Goal: Task Accomplishment & Management: Complete application form

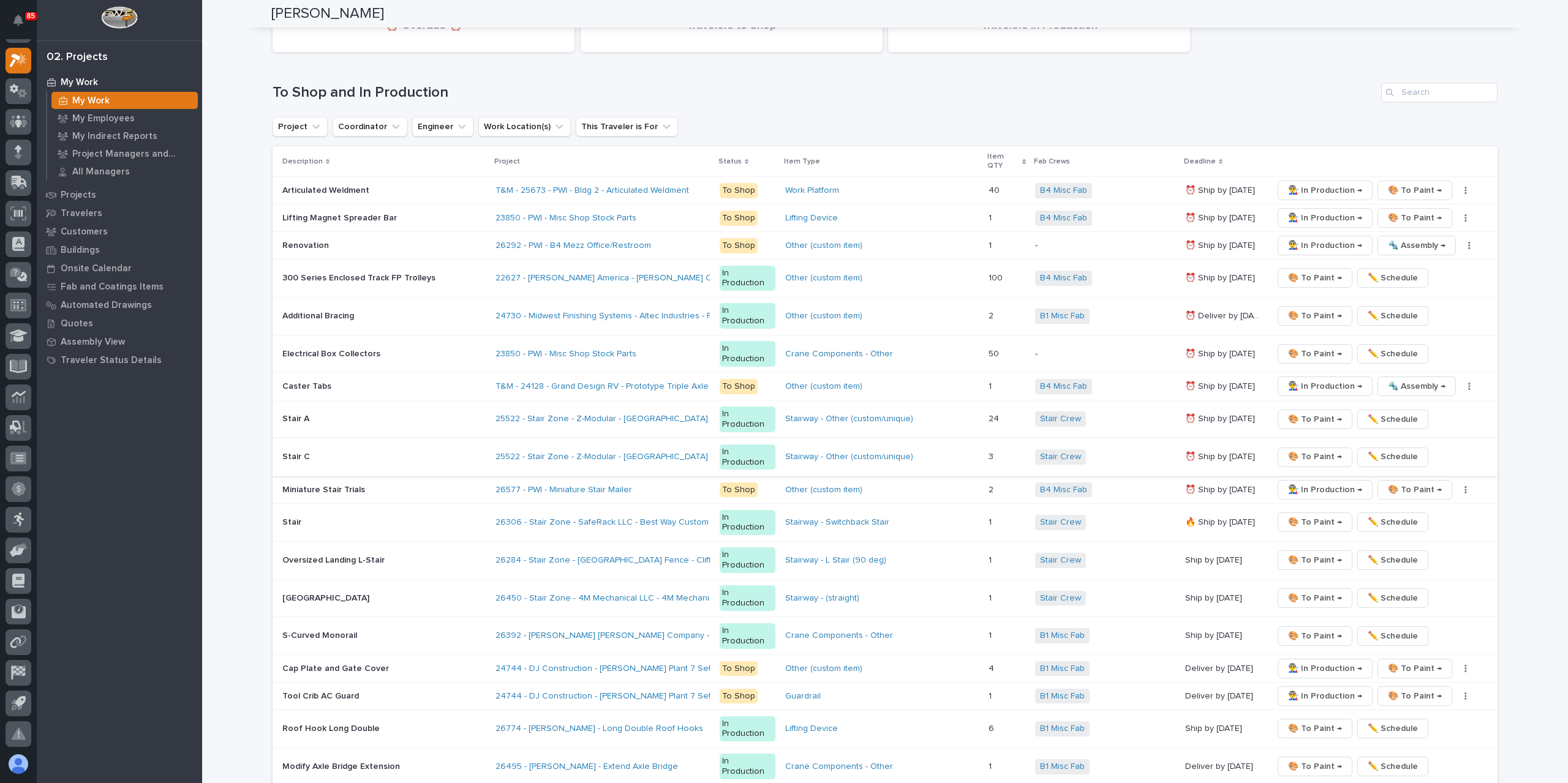
scroll to position [2327, 0]
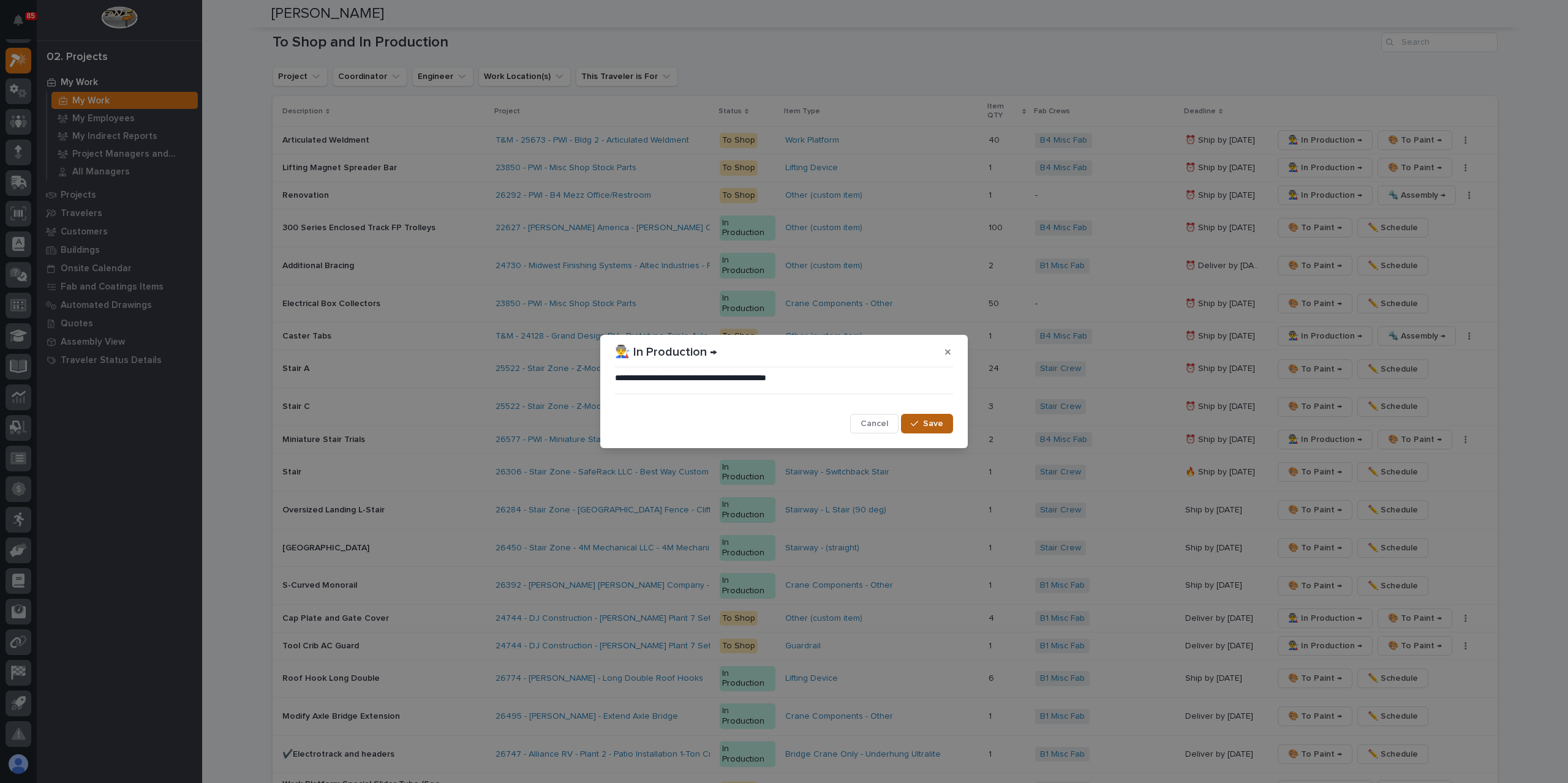
click at [932, 426] on span "Save" at bounding box center [933, 423] width 20 height 11
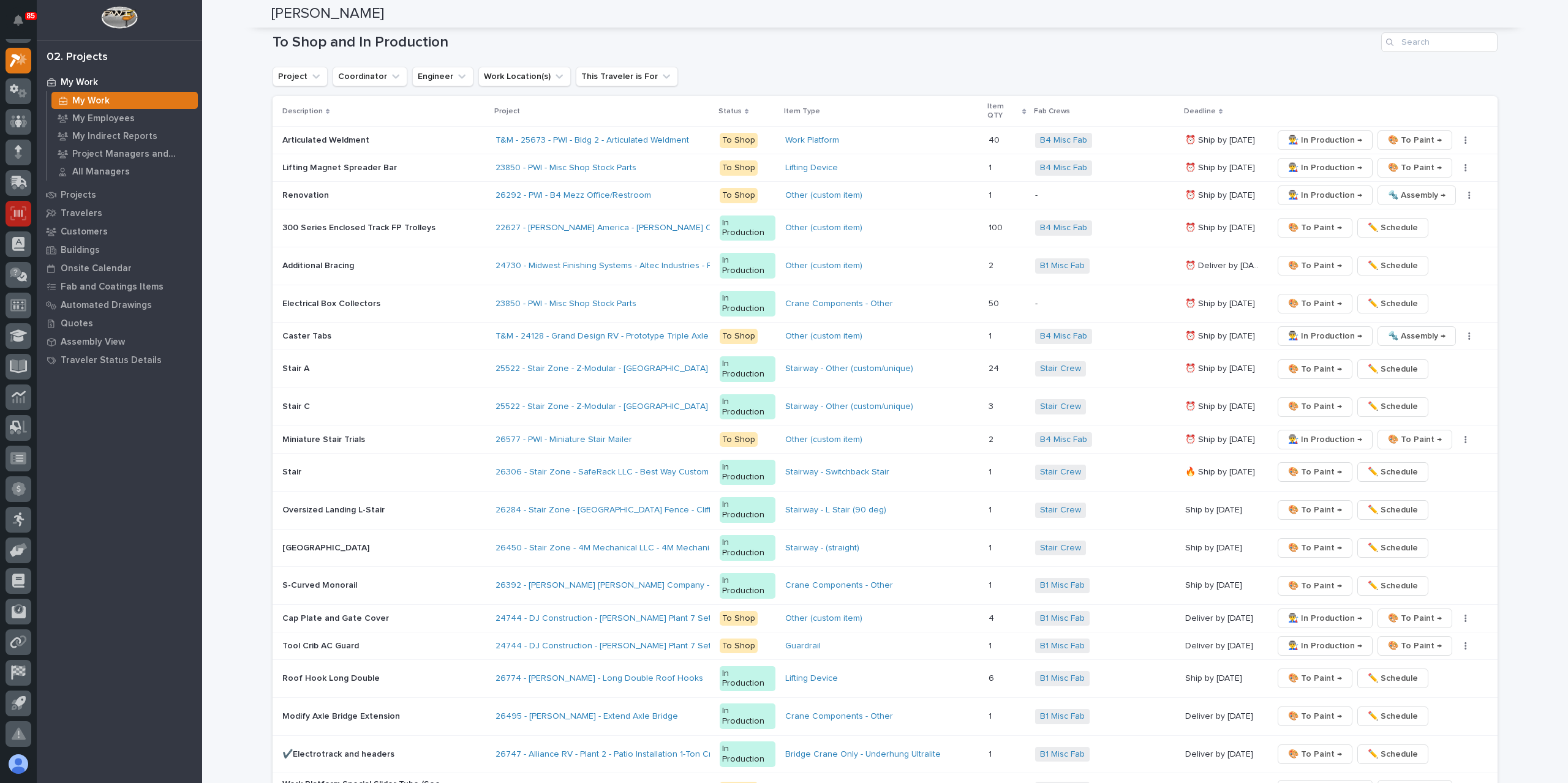
click at [12, 209] on icon at bounding box center [18, 213] width 16 height 14
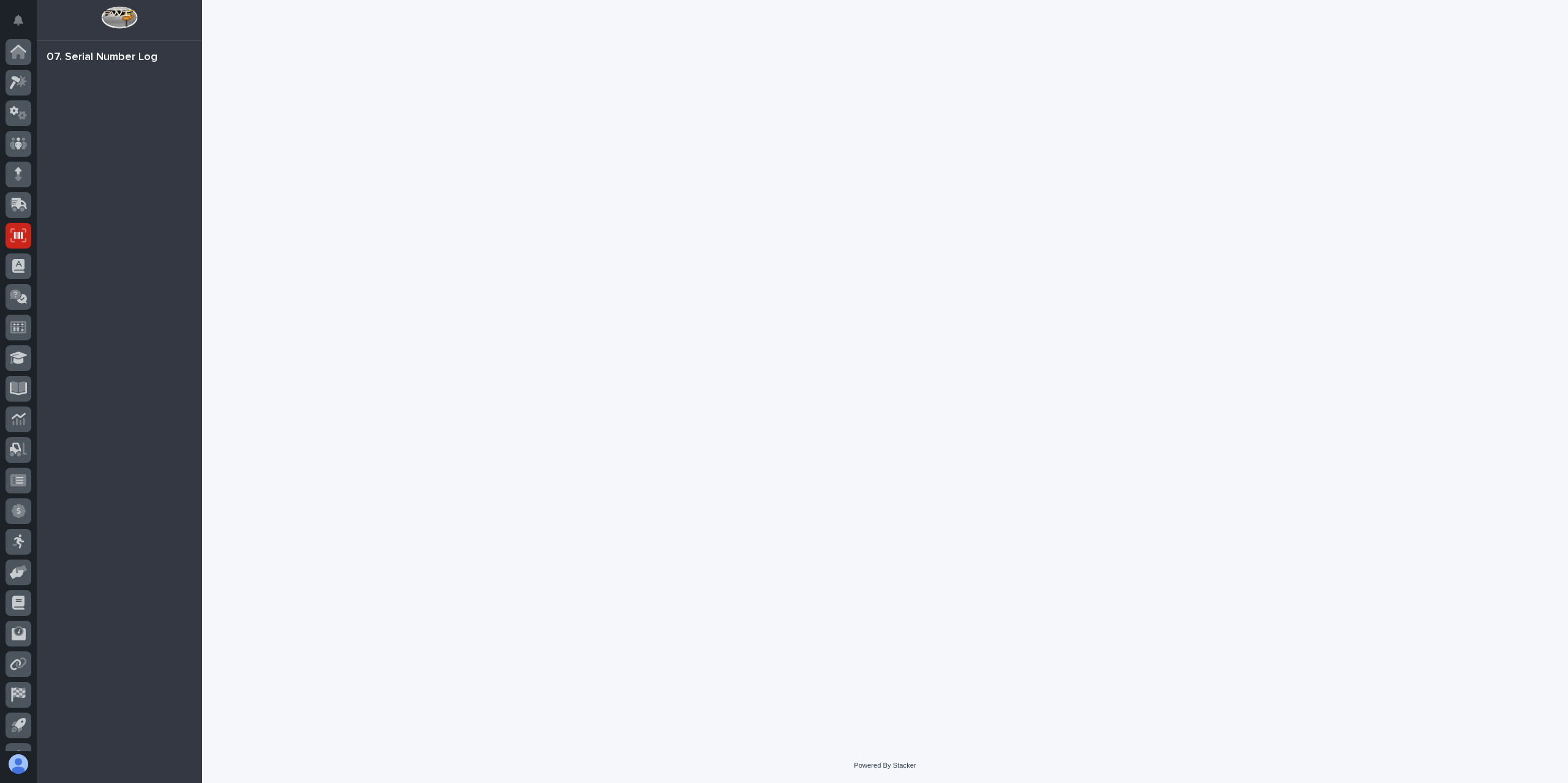
scroll to position [22, 0]
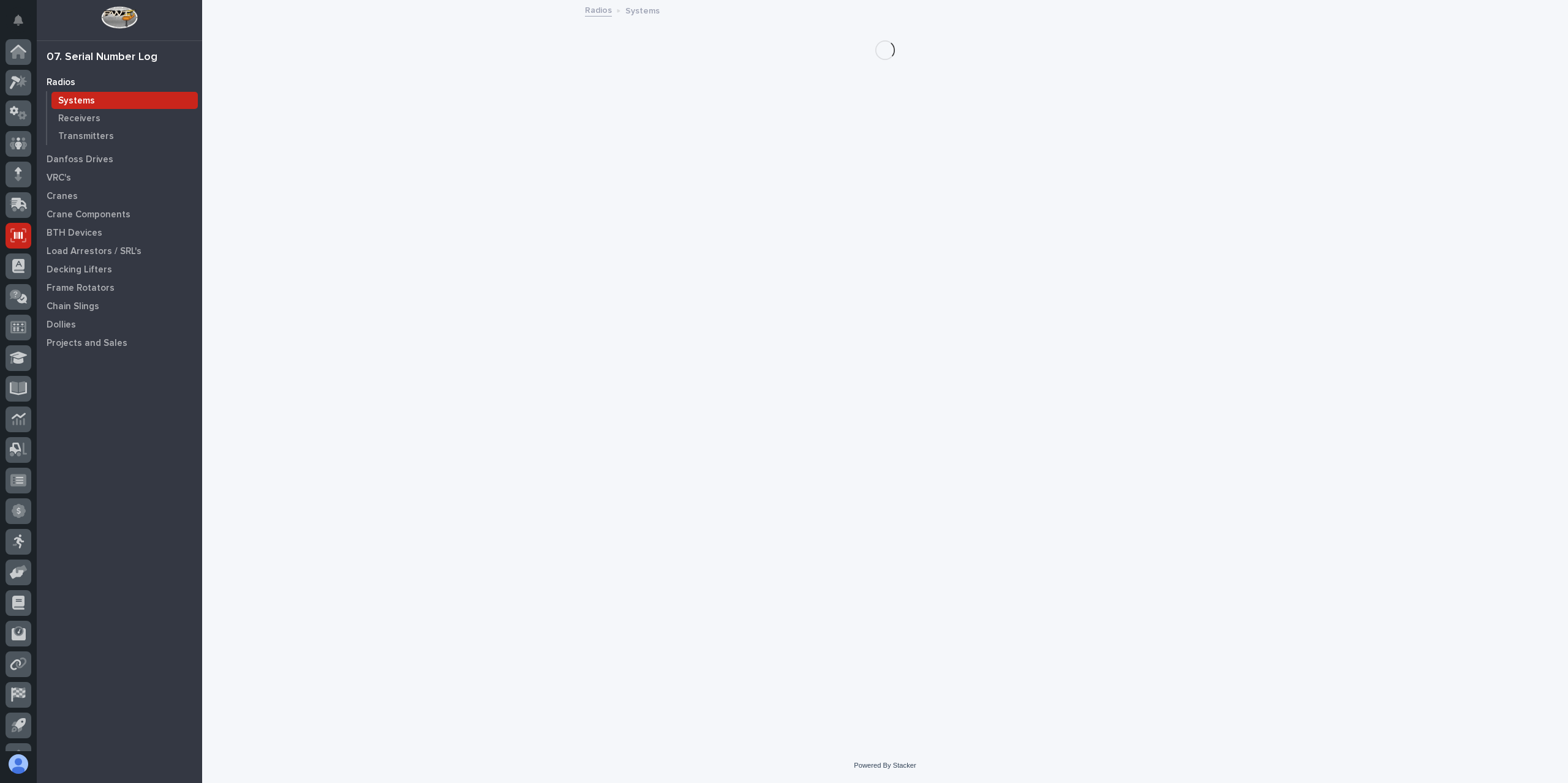
scroll to position [22, 0]
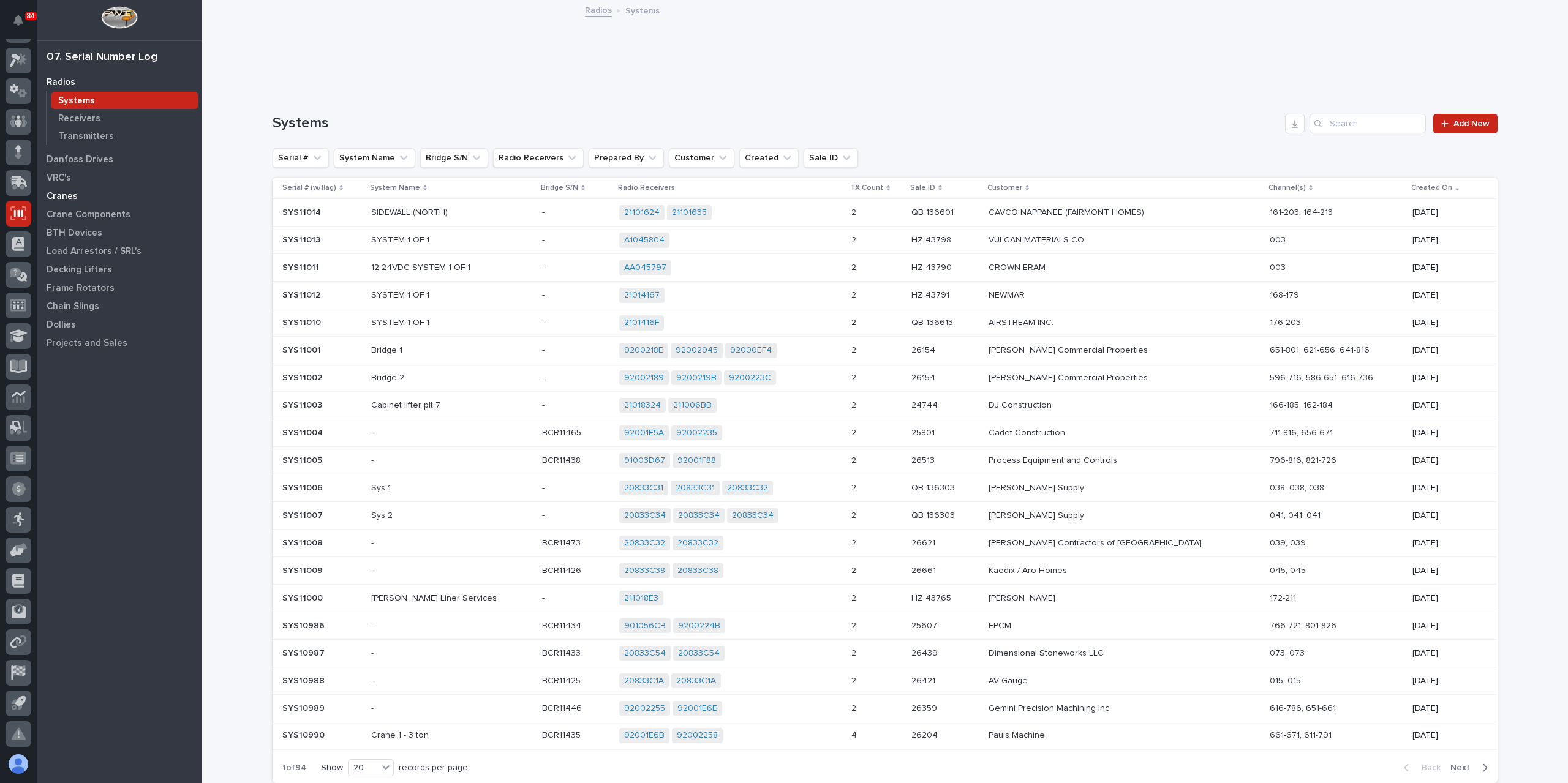
click at [68, 195] on p "Cranes" at bounding box center [62, 197] width 31 height 11
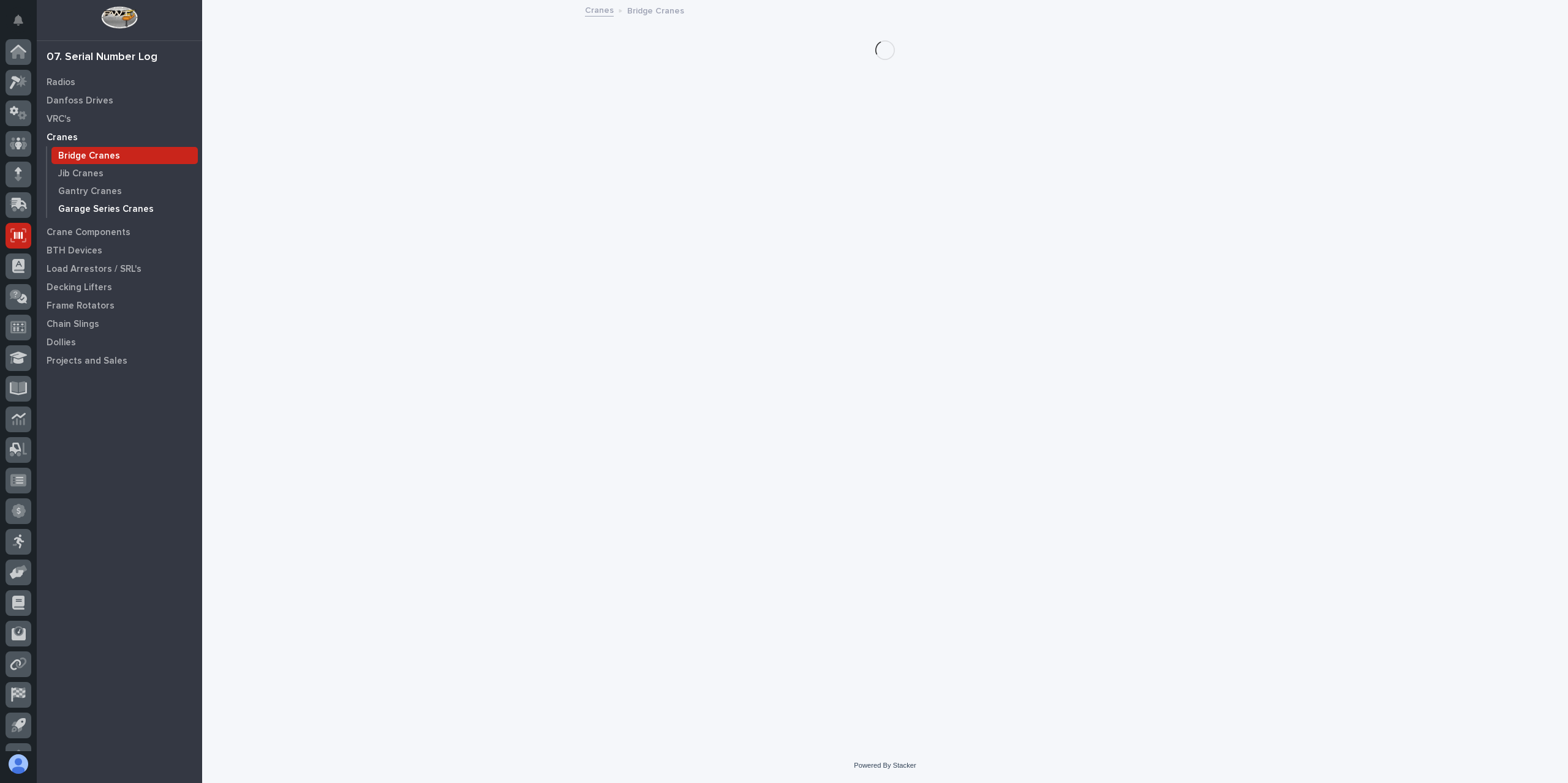
scroll to position [22, 0]
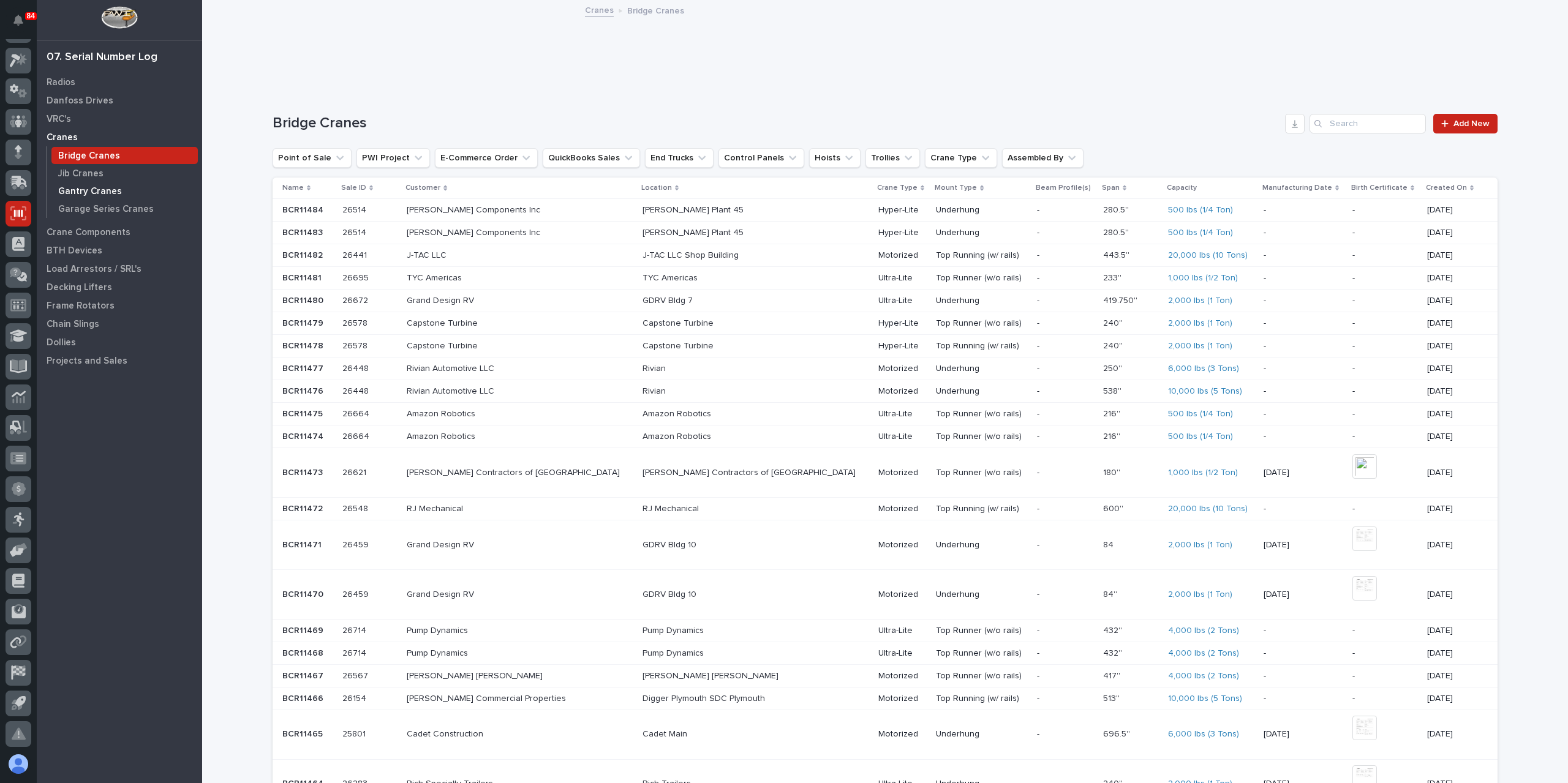
click at [90, 186] on p "Gantry Cranes" at bounding box center [90, 191] width 64 height 11
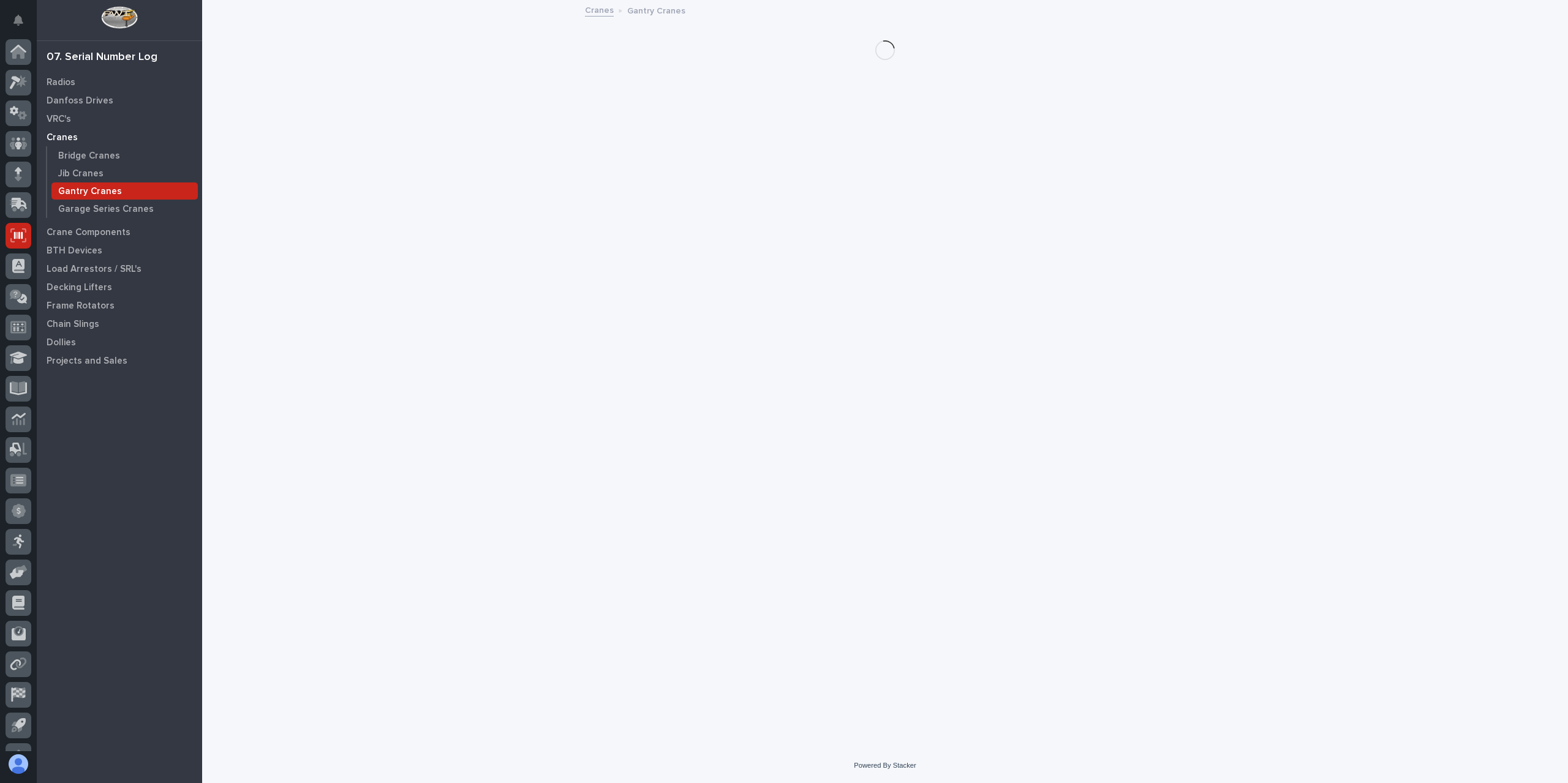
scroll to position [22, 0]
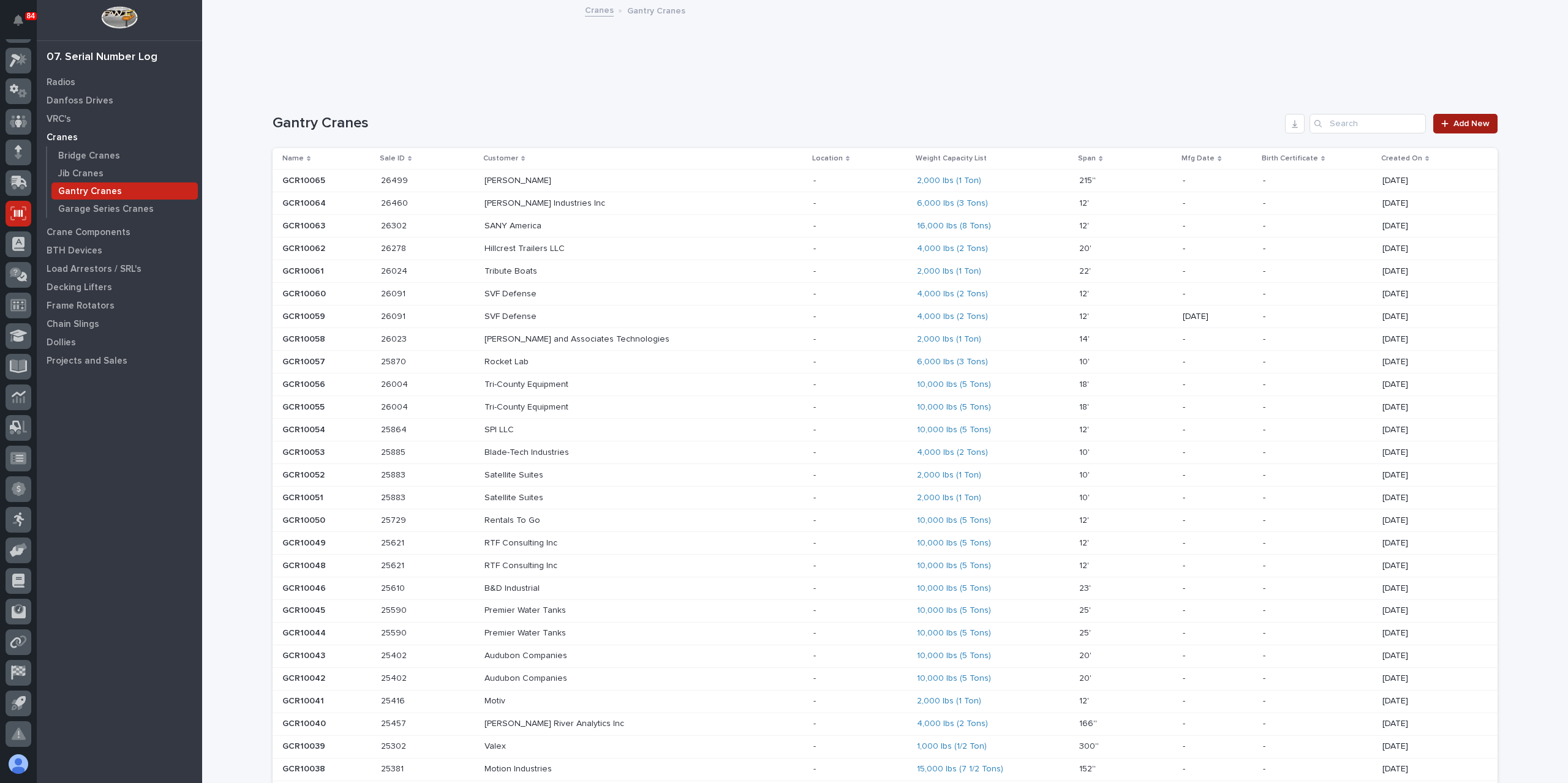
click at [1479, 121] on span "Add New" at bounding box center [1472, 123] width 36 height 8
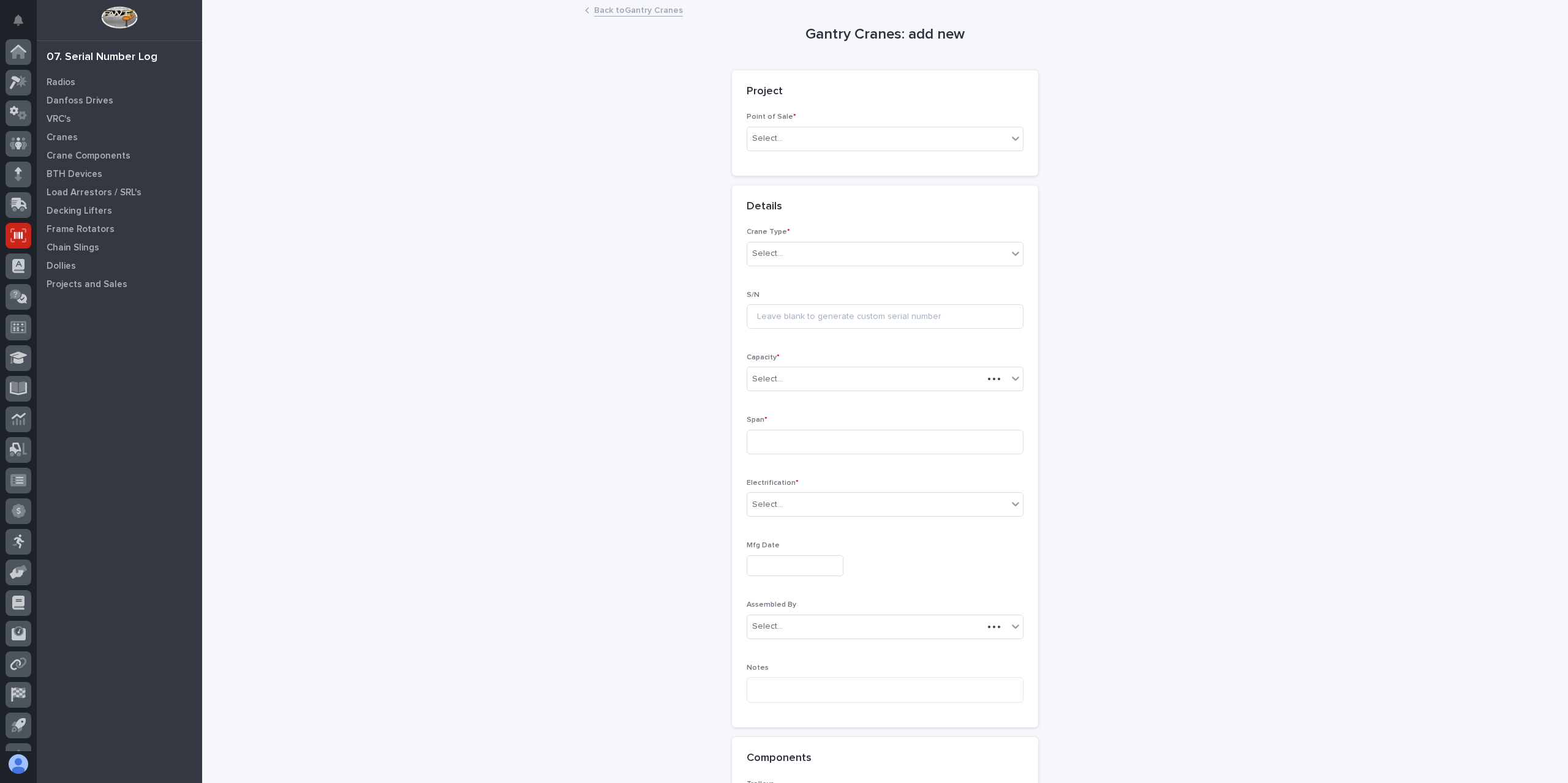
scroll to position [22, 0]
click at [770, 145] on div "Select..." at bounding box center [877, 139] width 261 height 20
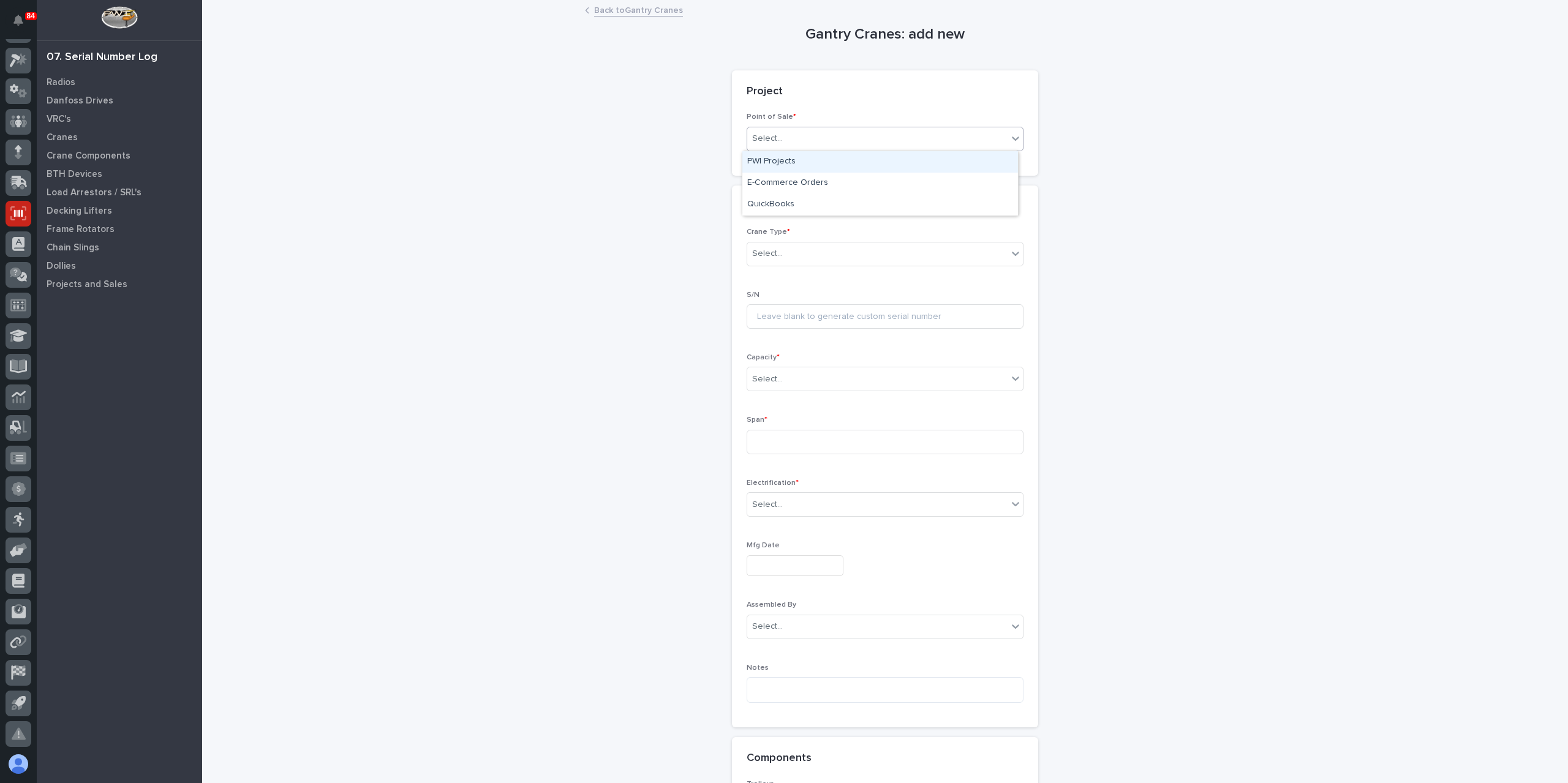
click at [769, 163] on div "PWI Projects" at bounding box center [880, 162] width 276 height 21
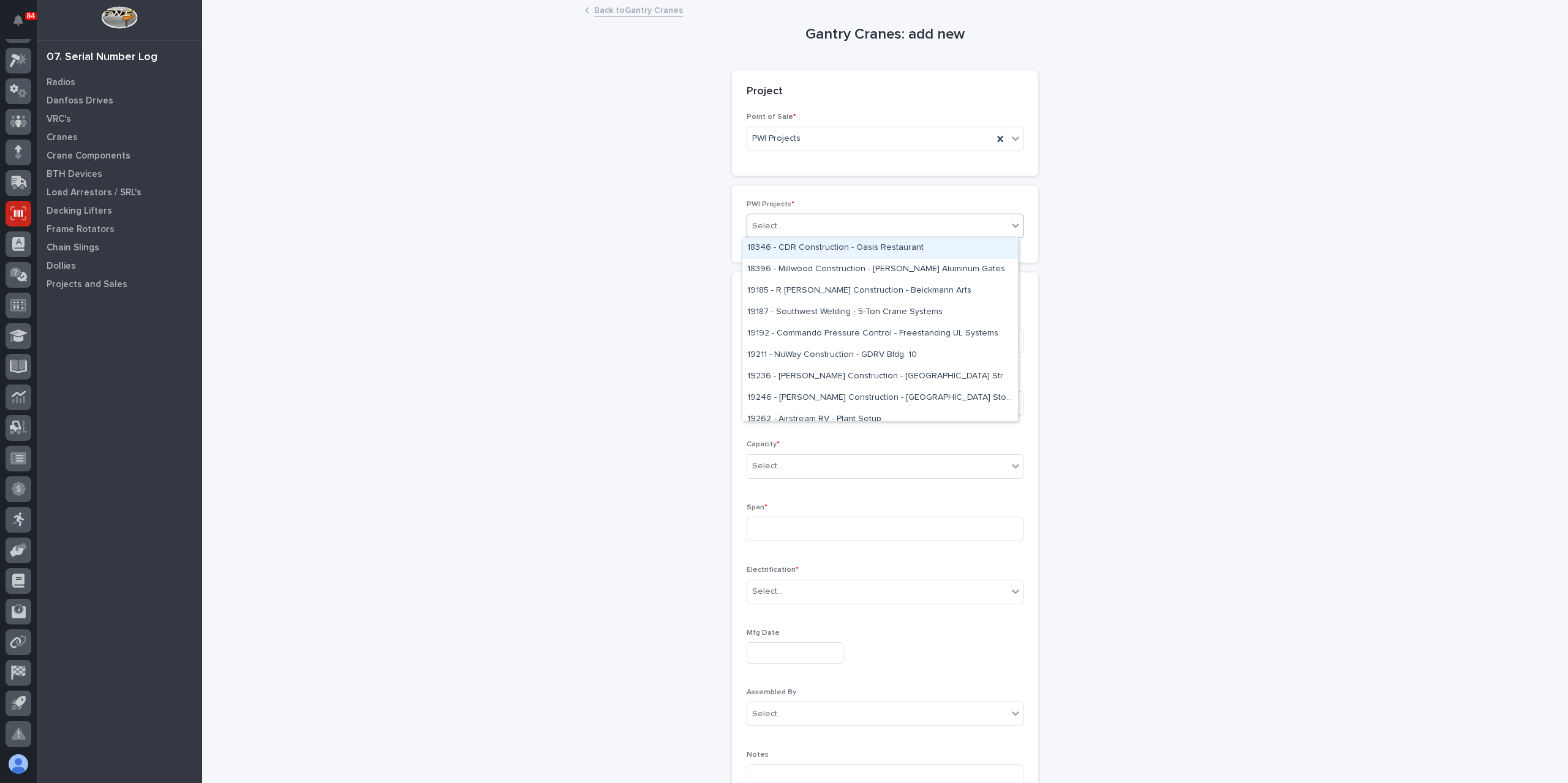
click at [772, 225] on div "Select..." at bounding box center [767, 226] width 31 height 13
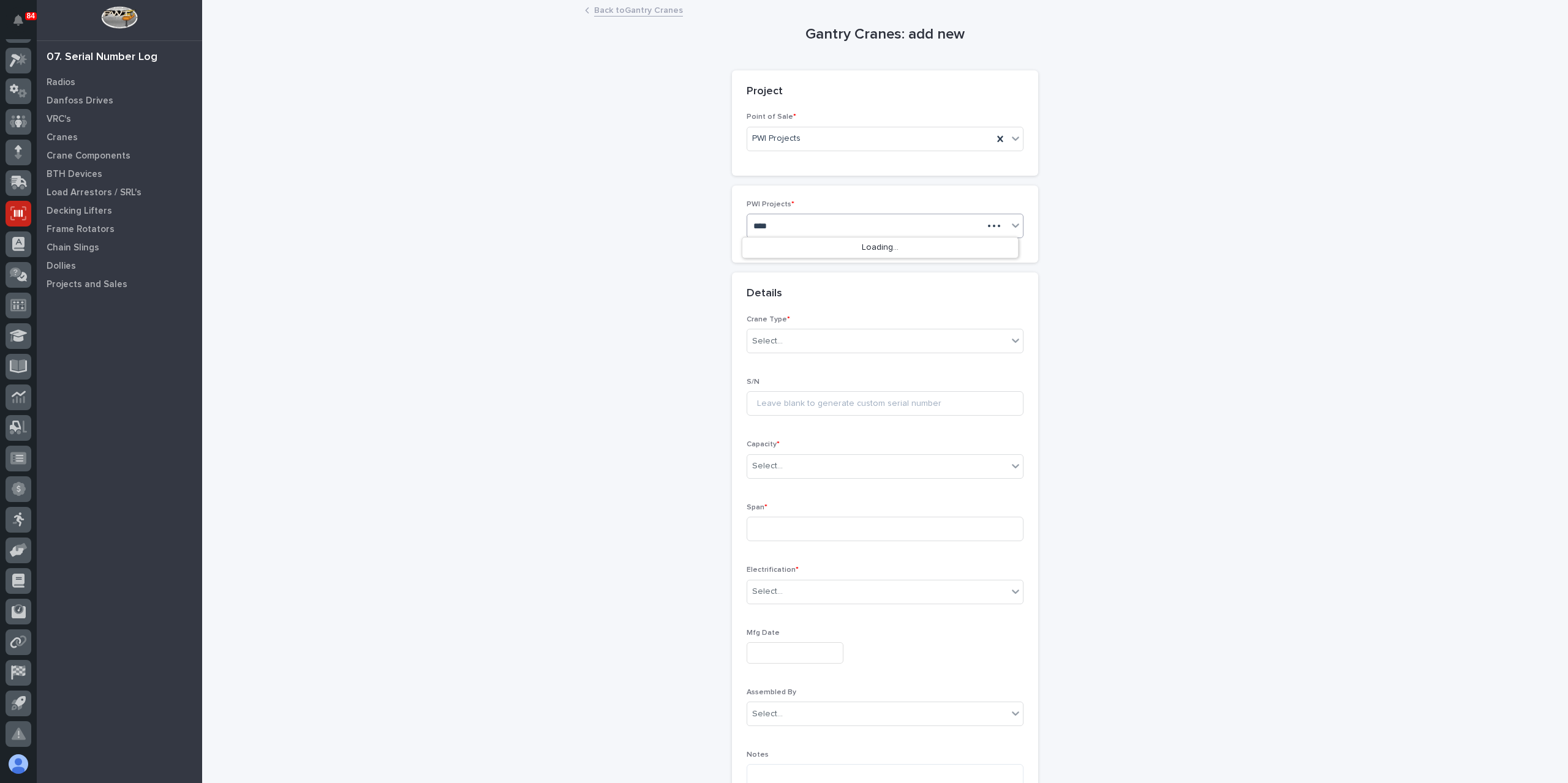
type input "*****"
click at [779, 347] on div "Select..." at bounding box center [877, 341] width 261 height 20
click at [782, 407] on span "Ultra-Lite" at bounding box center [767, 405] width 39 height 14
click at [759, 470] on div "Select..." at bounding box center [767, 466] width 31 height 13
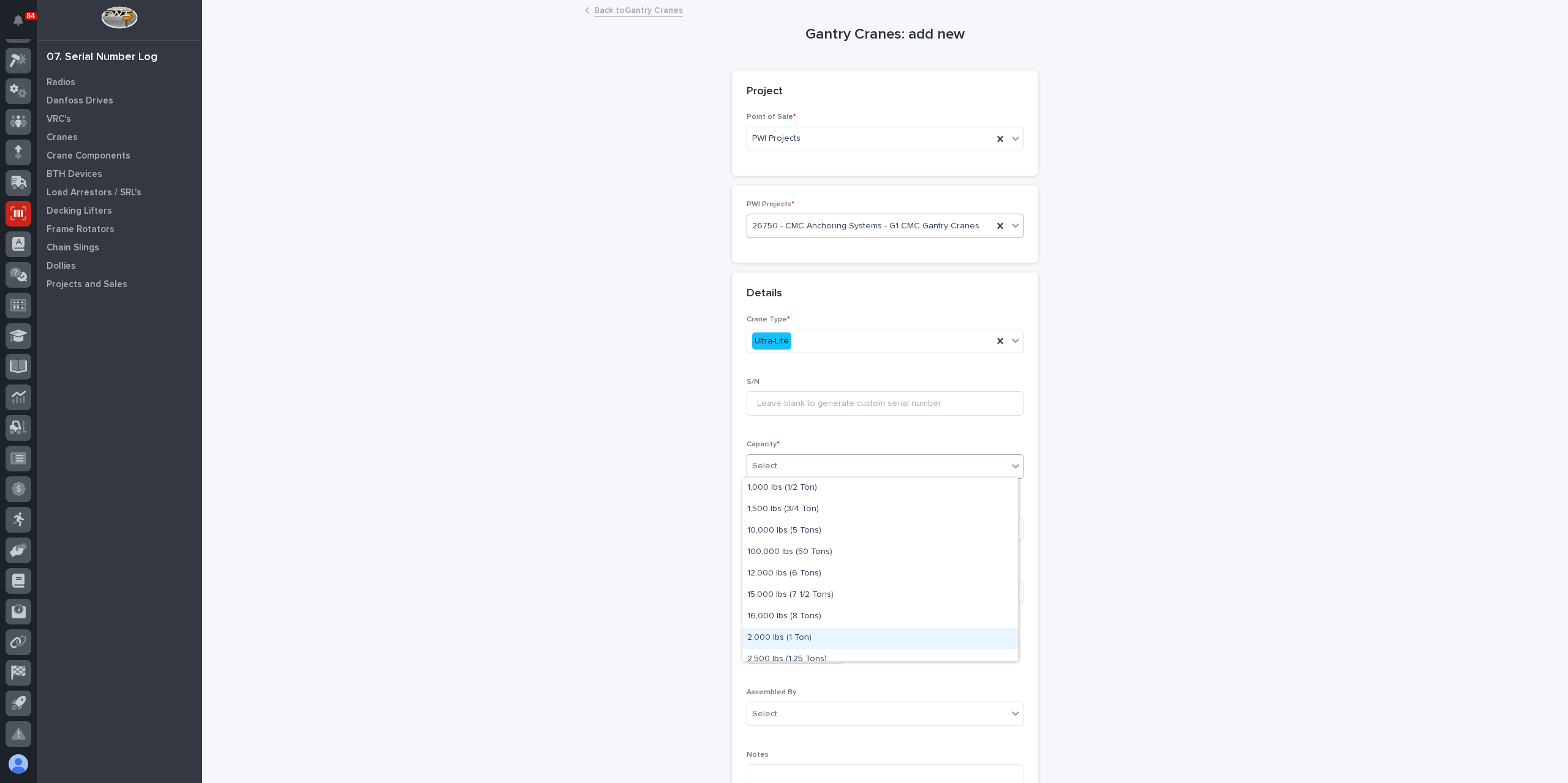
click at [783, 638] on div "2,000 lbs (1 Ton)" at bounding box center [880, 638] width 276 height 21
click at [779, 535] on input at bounding box center [885, 529] width 277 height 25
type input "240''"
click at [785, 589] on div "Select..." at bounding box center [877, 592] width 261 height 20
click at [782, 635] on div "Festoon" at bounding box center [880, 635] width 276 height 21
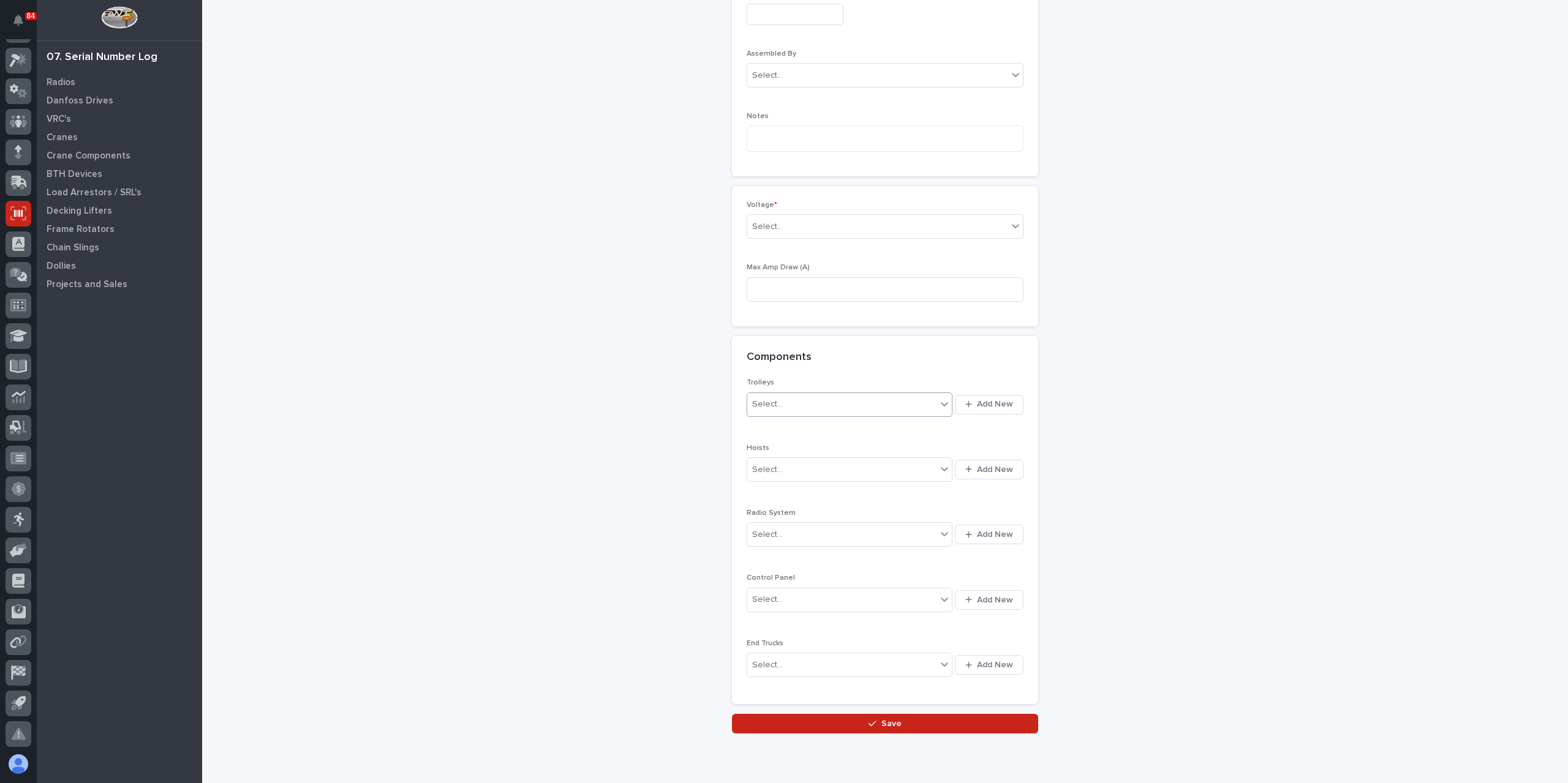
scroll to position [680, 0]
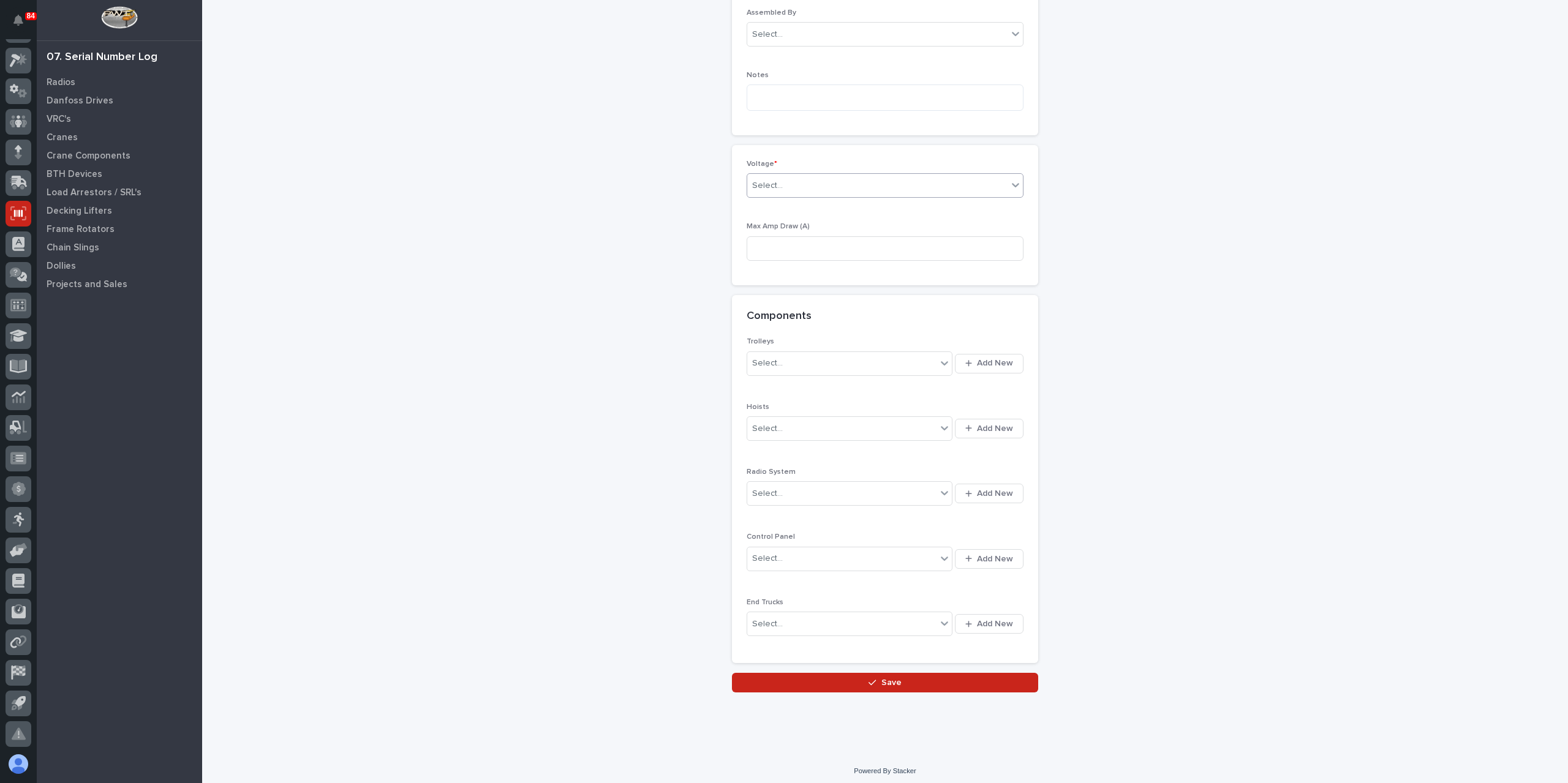
click at [807, 184] on div "Select..." at bounding box center [877, 185] width 261 height 20
click at [790, 270] on div "420-480v Three Phase" at bounding box center [880, 270] width 276 height 21
click at [870, 688] on div "Loading... Saving… Loading... Saving… Gantry Cranes: add new Loading... Saving……" at bounding box center [885, 23] width 1240 height 1402
click at [881, 678] on span "Save" at bounding box center [891, 683] width 20 height 11
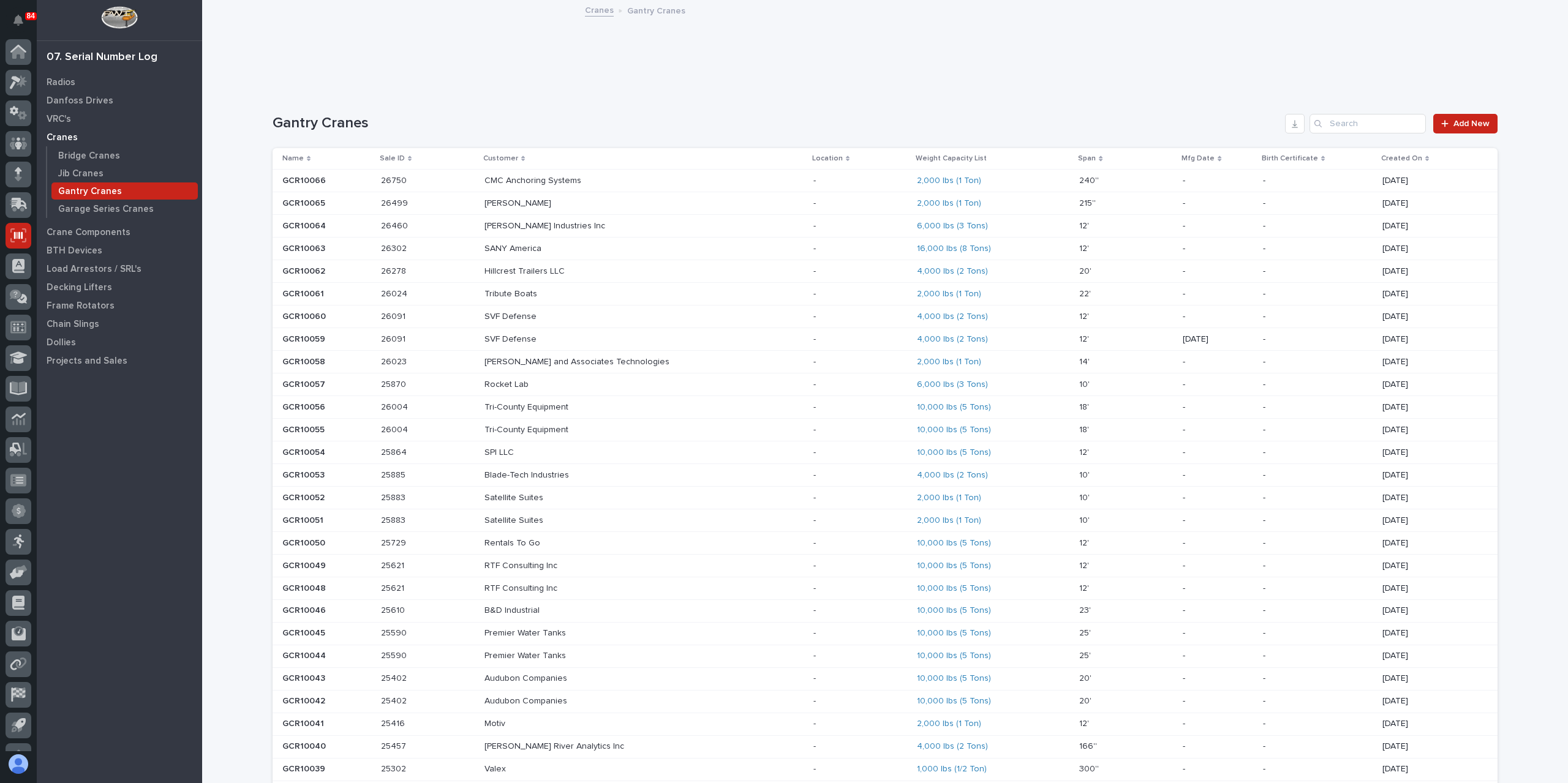
scroll to position [22, 0]
click at [1454, 125] on span "Add New" at bounding box center [1472, 123] width 36 height 8
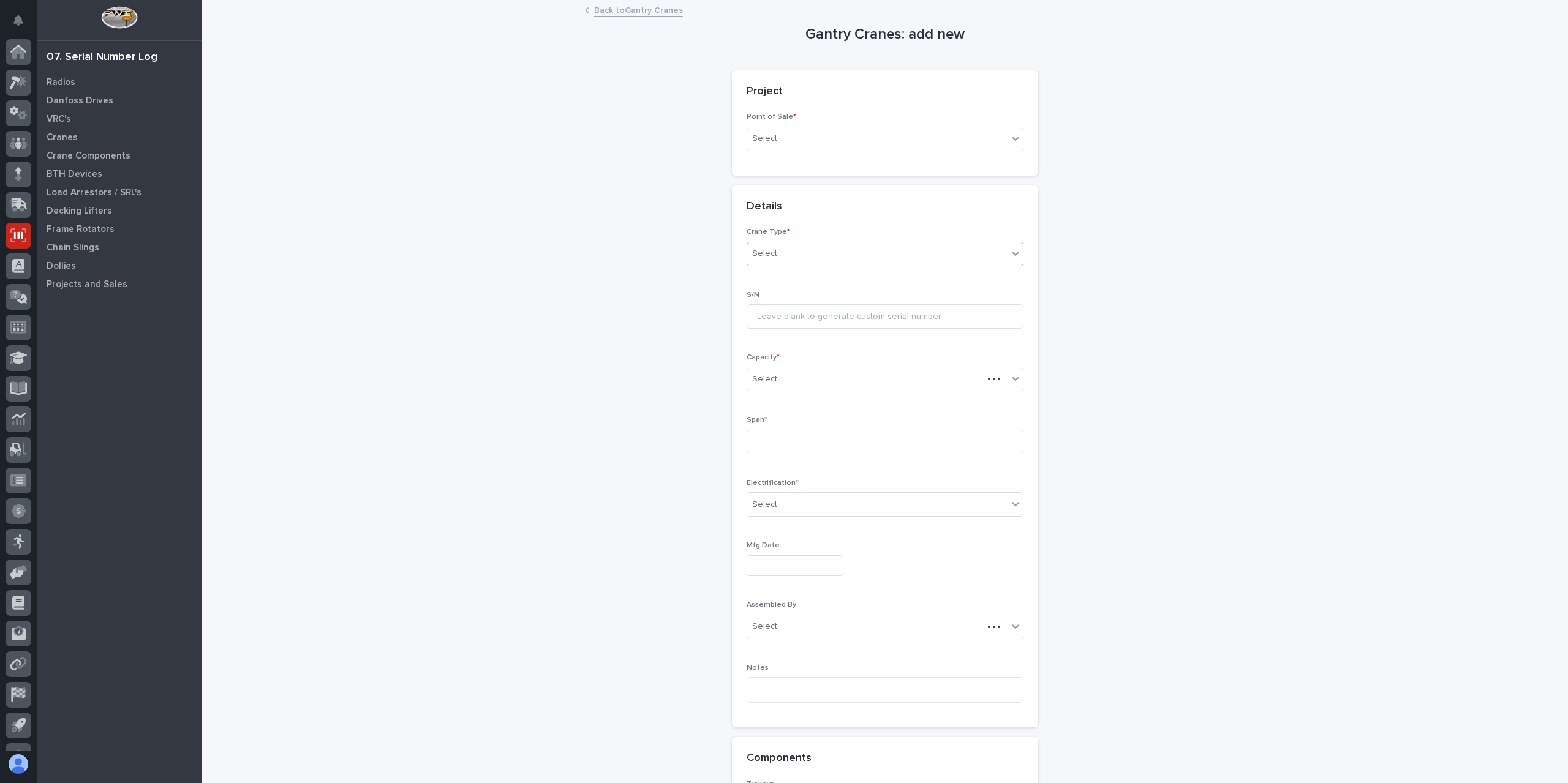
scroll to position [22, 0]
click at [773, 148] on div "Select..." at bounding box center [877, 139] width 261 height 20
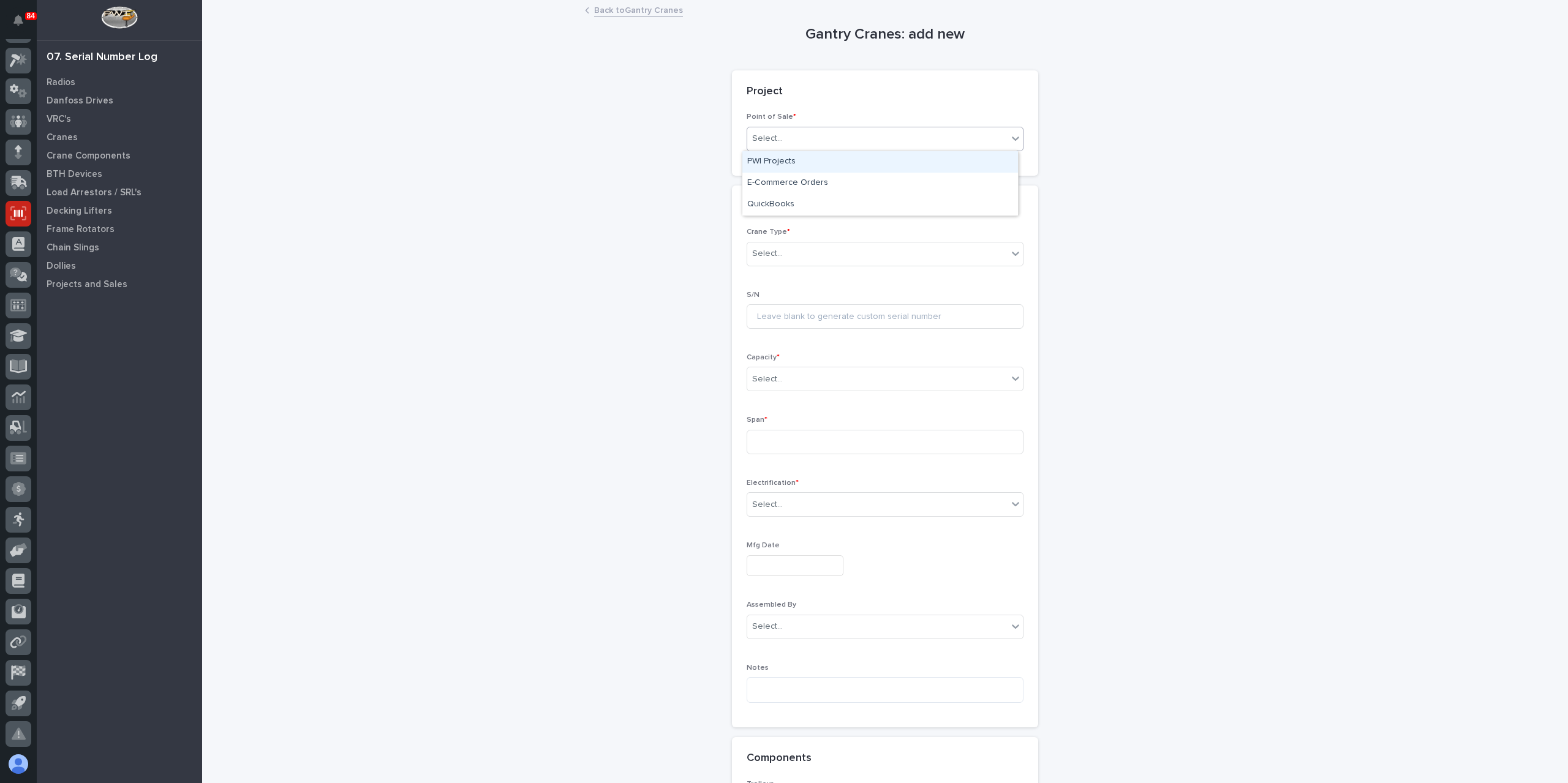
click at [780, 159] on div "PWI Projects" at bounding box center [880, 162] width 276 height 21
click at [798, 221] on div "Select..." at bounding box center [877, 226] width 261 height 20
type input "*****"
click at [811, 352] on div "Crane Type * Select..." at bounding box center [885, 339] width 277 height 47
click at [802, 343] on div "Select..." at bounding box center [877, 341] width 261 height 20
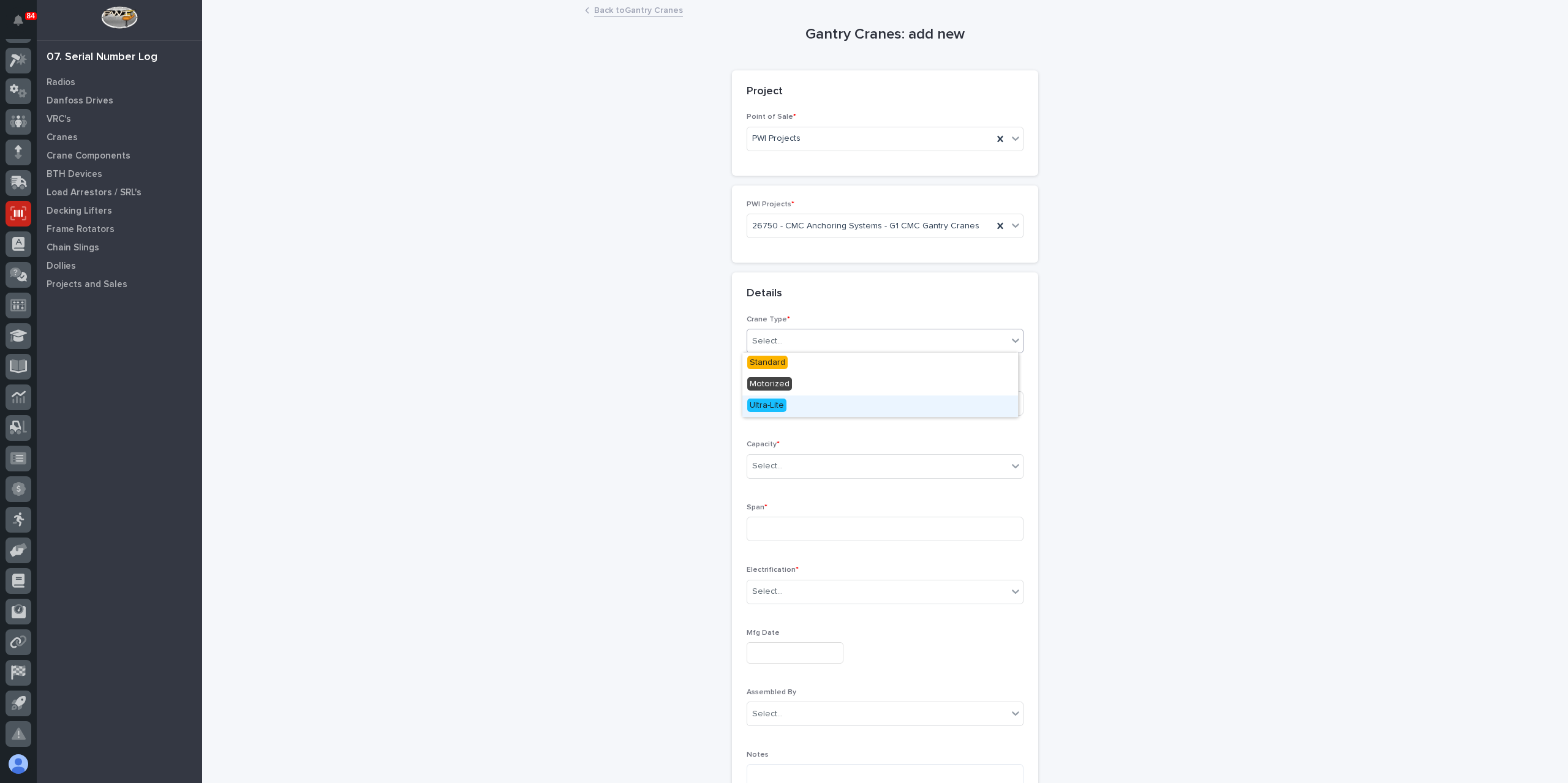
click at [764, 409] on span "Ultra-Lite" at bounding box center [767, 405] width 39 height 14
click at [770, 462] on div "Select..." at bounding box center [767, 466] width 31 height 13
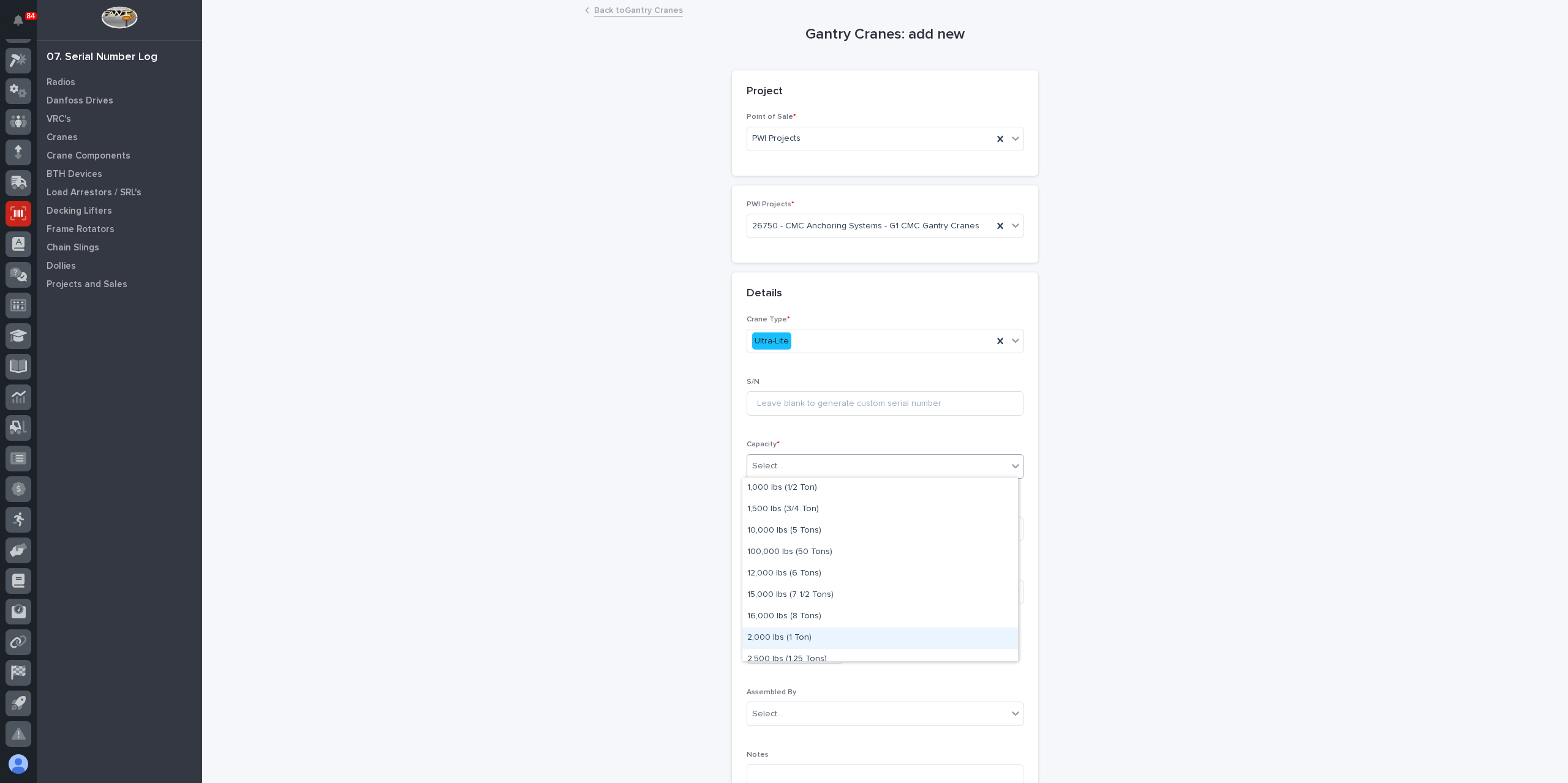
click at [802, 641] on div "2,000 lbs (1 Ton)" at bounding box center [880, 638] width 276 height 21
click at [784, 532] on input at bounding box center [885, 529] width 277 height 25
type input "240''"
click at [769, 586] on div "Select..." at bounding box center [767, 592] width 31 height 13
click at [776, 632] on span "Festoon" at bounding box center [766, 634] width 38 height 14
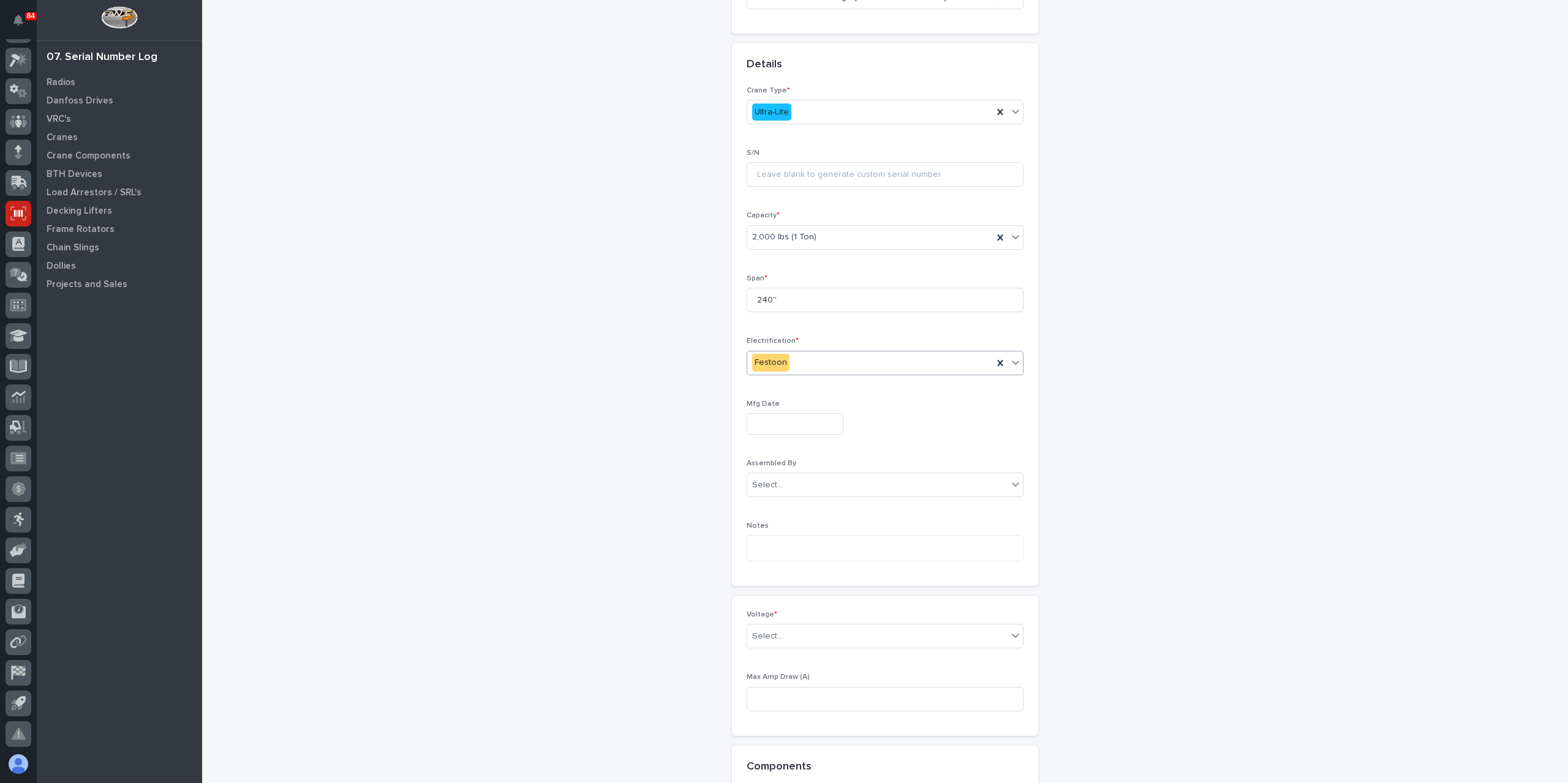
scroll to position [352, 0]
click at [794, 513] on div "Select..." at bounding box center [877, 513] width 261 height 20
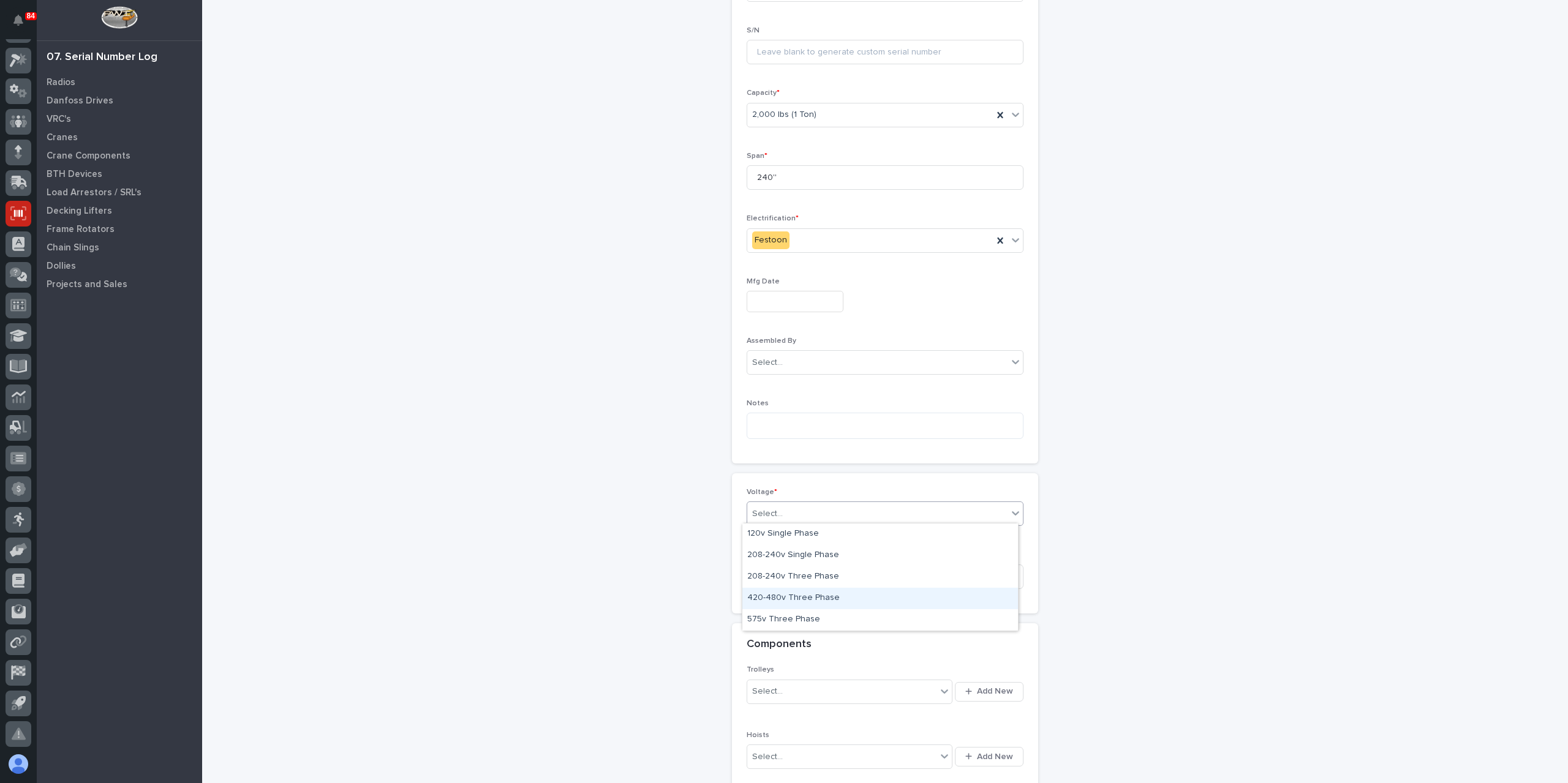
click at [800, 593] on div "420-480v Three Phase" at bounding box center [880, 599] width 276 height 21
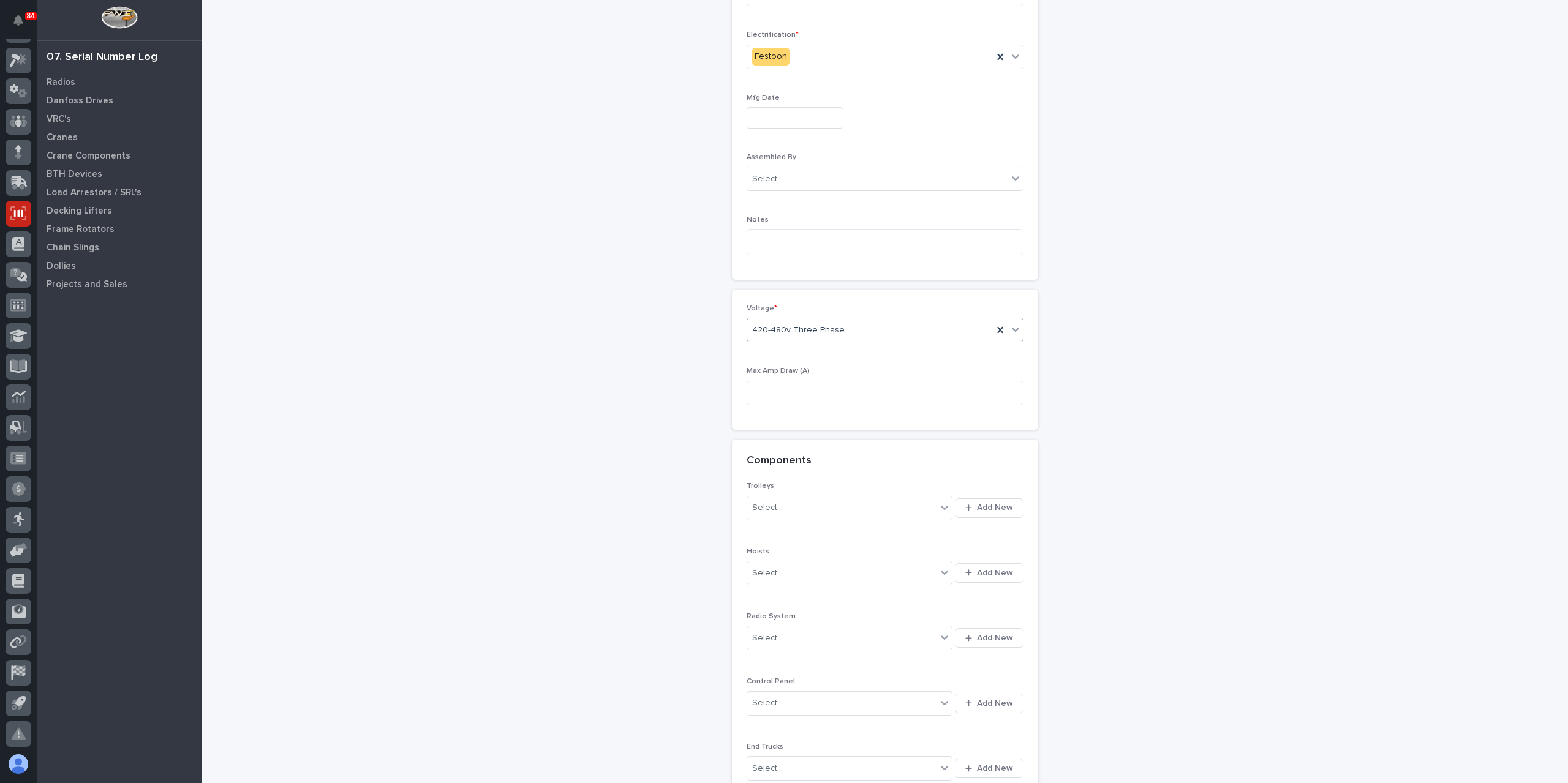
scroll to position [680, 0]
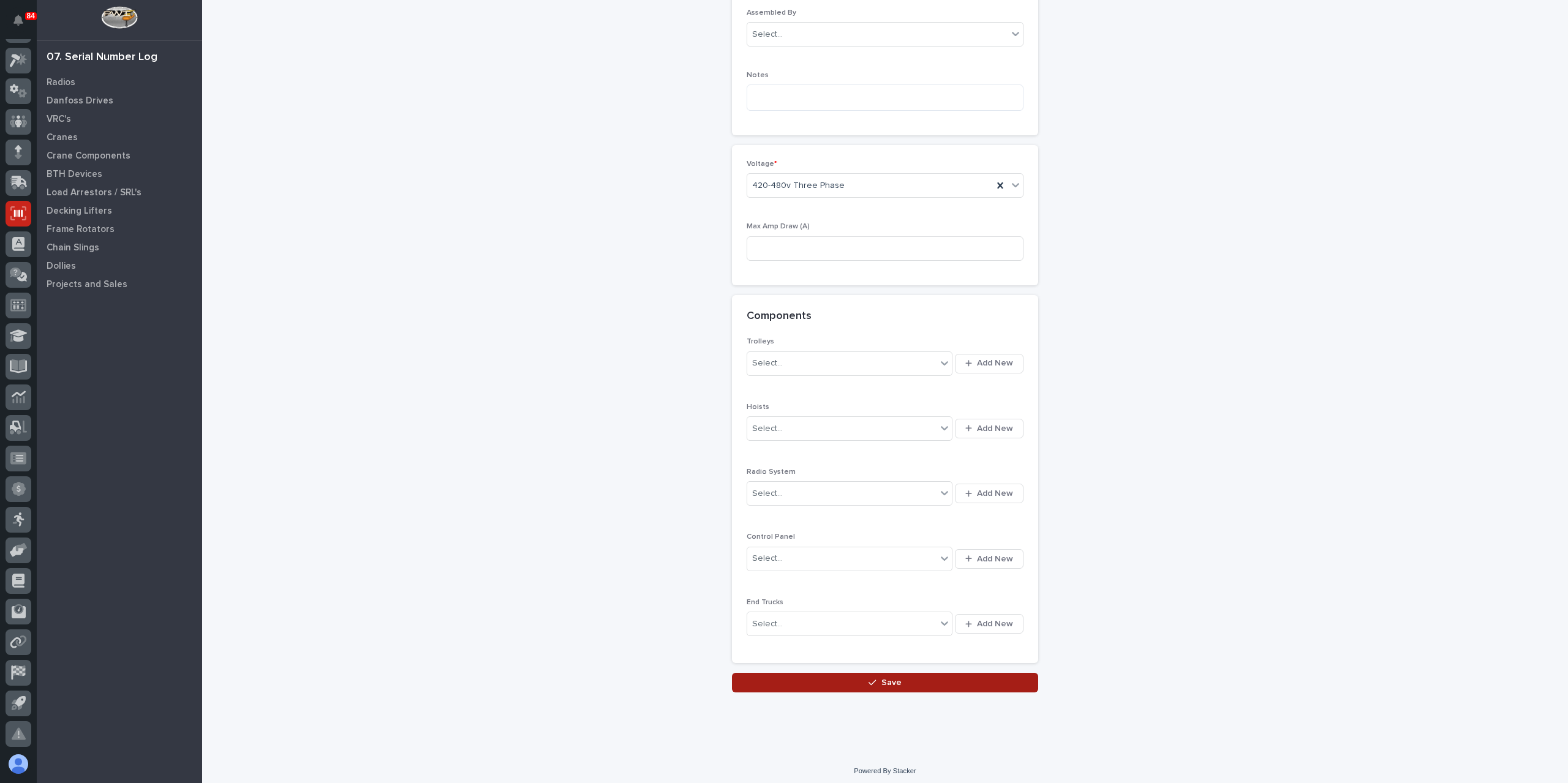
click at [883, 681] on span "Save" at bounding box center [891, 683] width 20 height 11
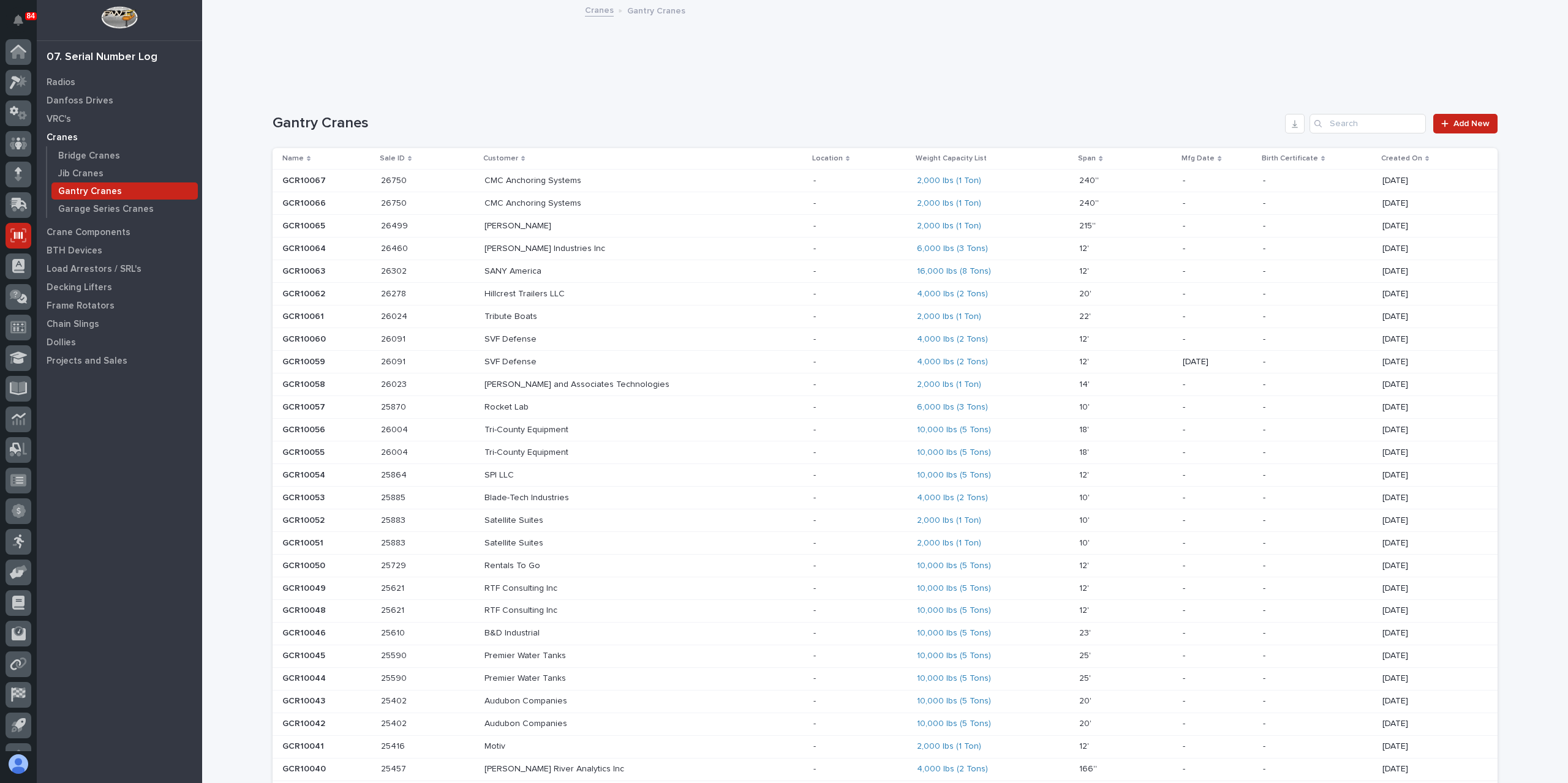
scroll to position [22, 0]
click at [1441, 117] on link "Add New" at bounding box center [1465, 123] width 64 height 20
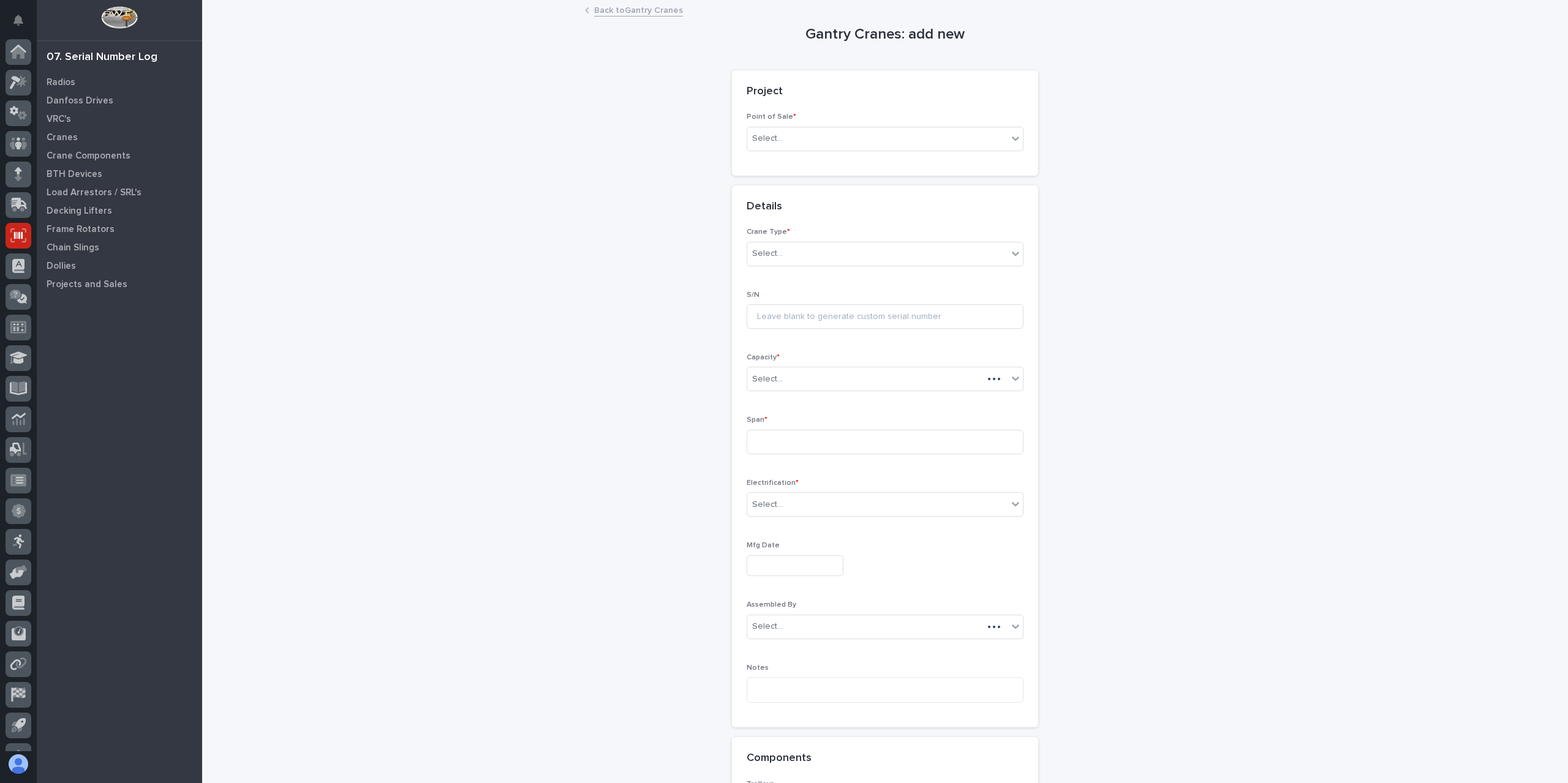
scroll to position [22, 0]
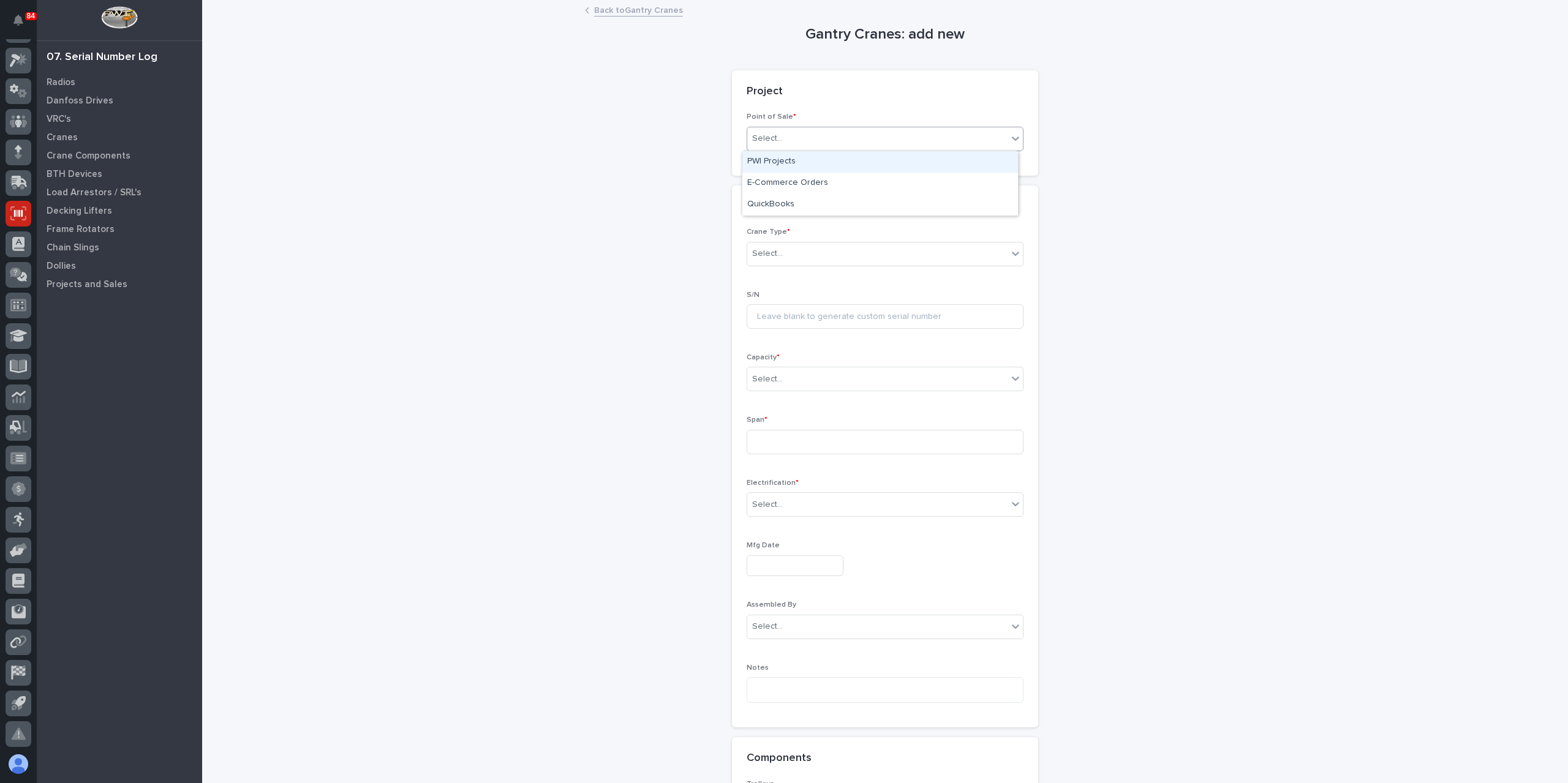
click at [839, 134] on div "Select..." at bounding box center [877, 139] width 261 height 20
click at [799, 158] on div "PWI Projects" at bounding box center [880, 162] width 276 height 21
click at [790, 218] on div "Select..." at bounding box center [865, 226] width 236 height 20
type input "*****"
click at [809, 336] on div "Select..." at bounding box center [877, 341] width 261 height 20
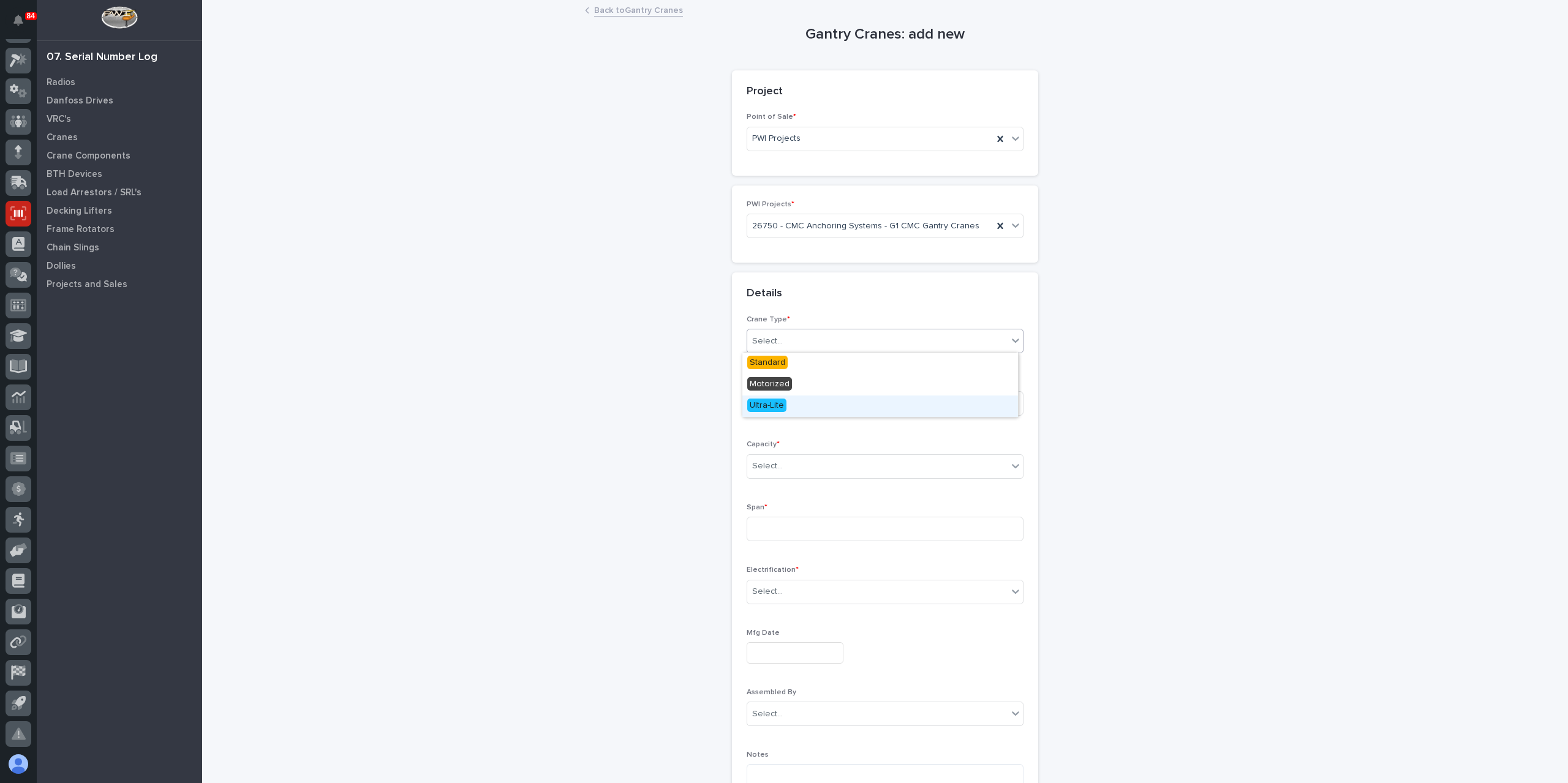
click at [772, 405] on span "Ultra-Lite" at bounding box center [767, 405] width 39 height 14
click at [791, 474] on div "Select..." at bounding box center [877, 466] width 261 height 20
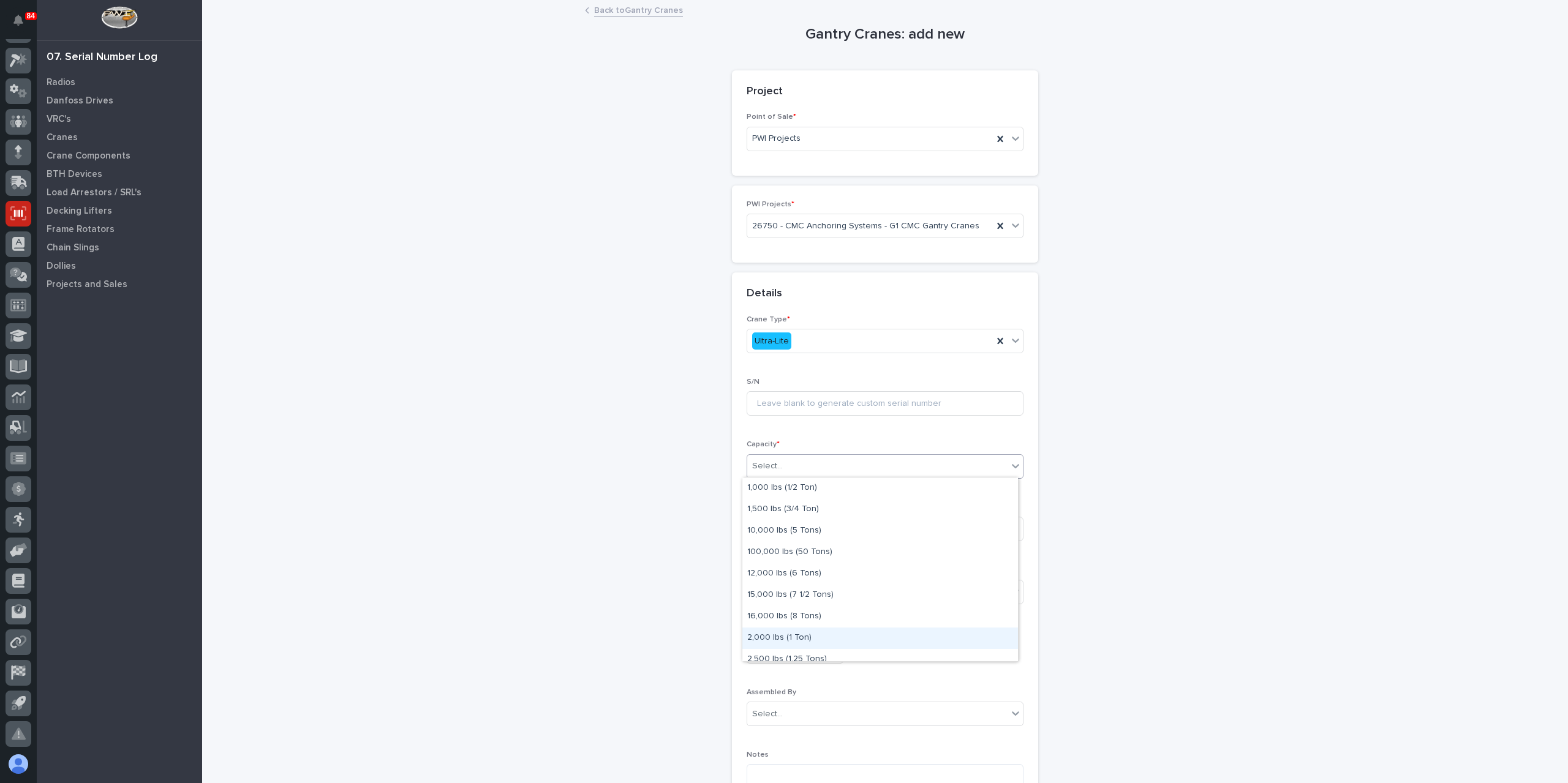
click at [792, 641] on div "2,000 lbs (1 Ton)" at bounding box center [880, 638] width 276 height 21
click at [769, 523] on input at bounding box center [885, 529] width 277 height 25
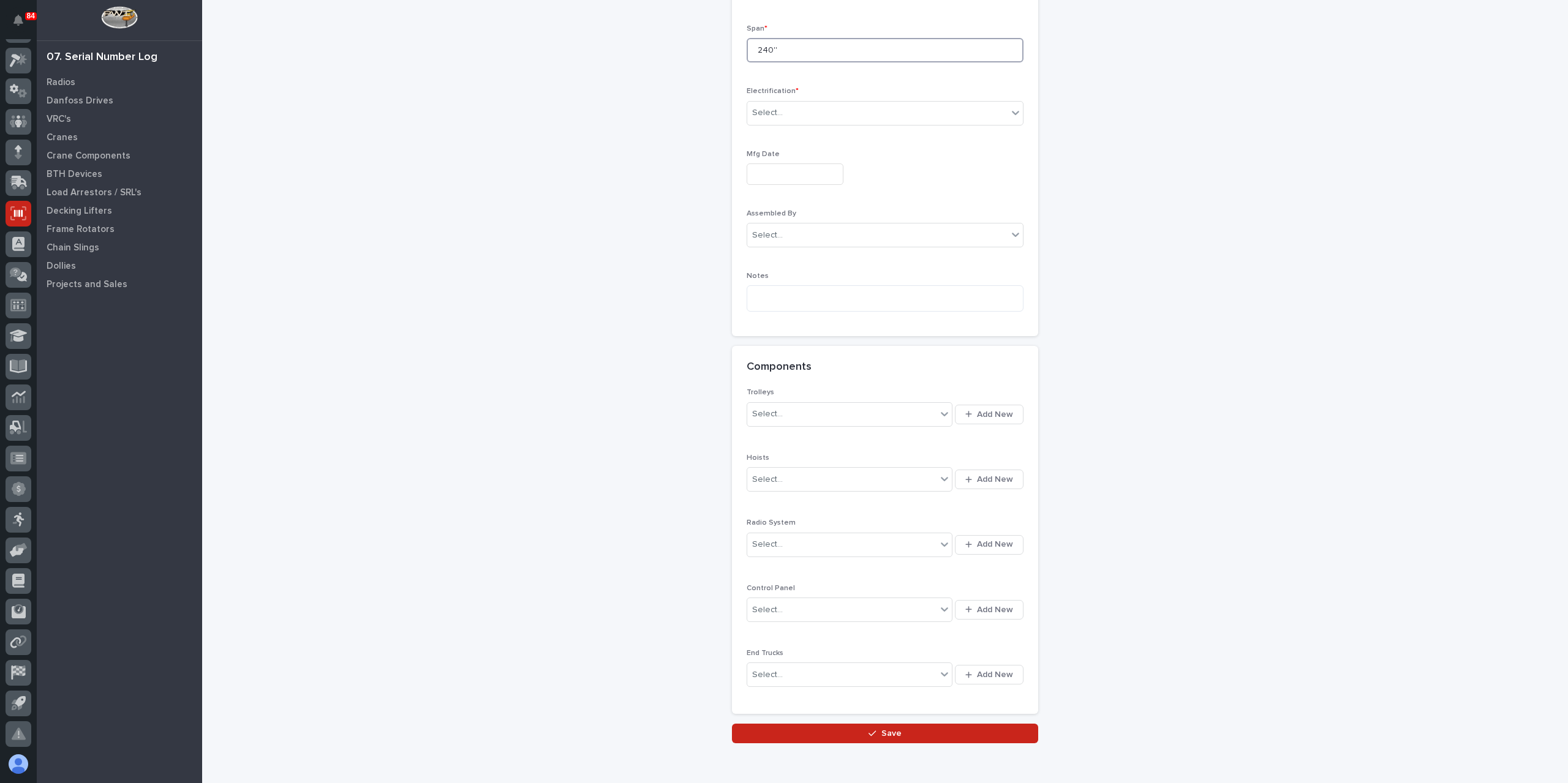
scroll to position [407, 0]
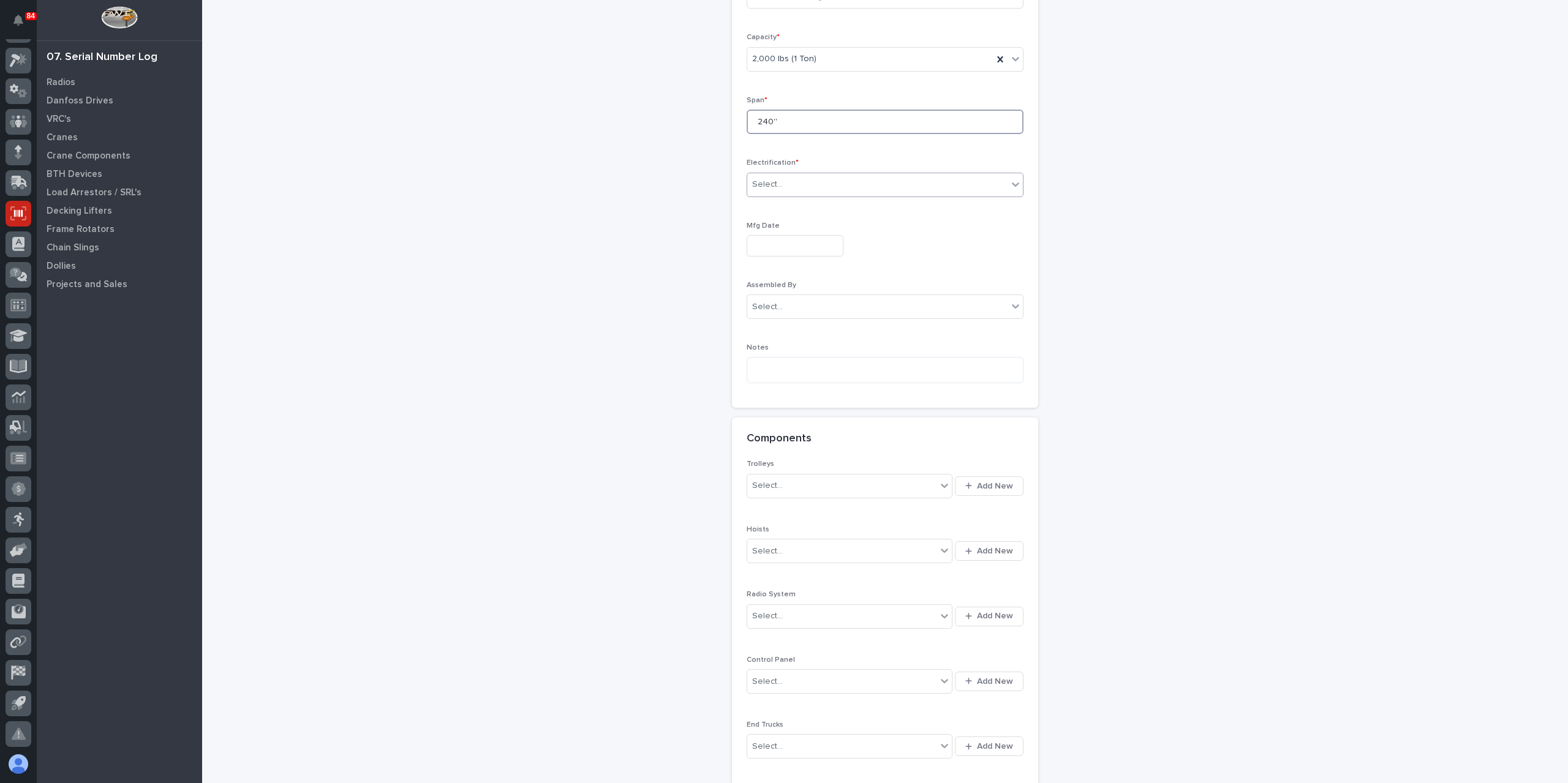
type input "240''"
click at [784, 181] on div "Select..." at bounding box center [877, 184] width 261 height 20
click at [765, 226] on span "Festoon" at bounding box center [766, 227] width 38 height 14
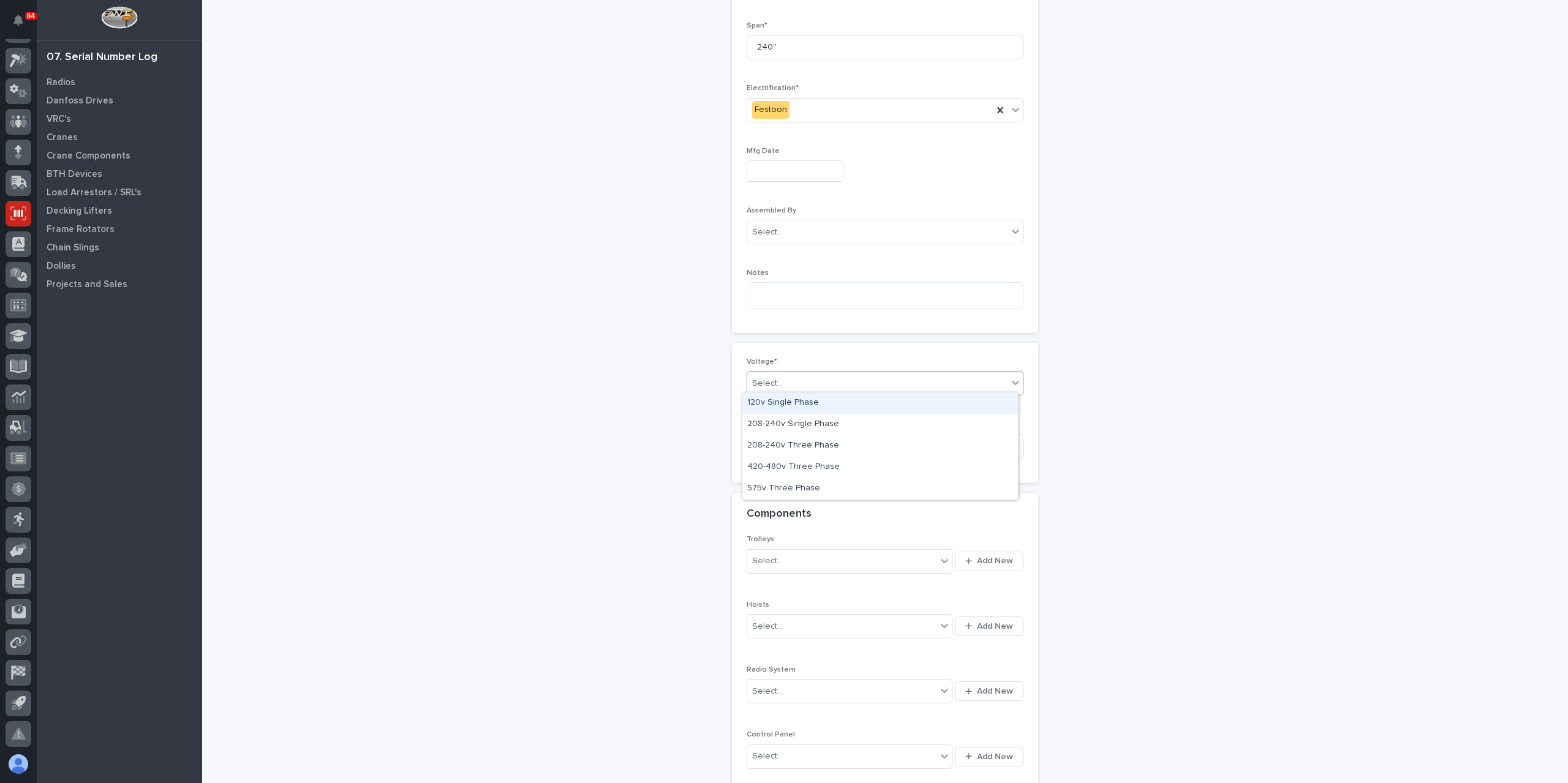
click at [773, 385] on div "Select..." at bounding box center [767, 383] width 31 height 13
click at [788, 469] on div "420-480v Three Phase" at bounding box center [880, 468] width 276 height 21
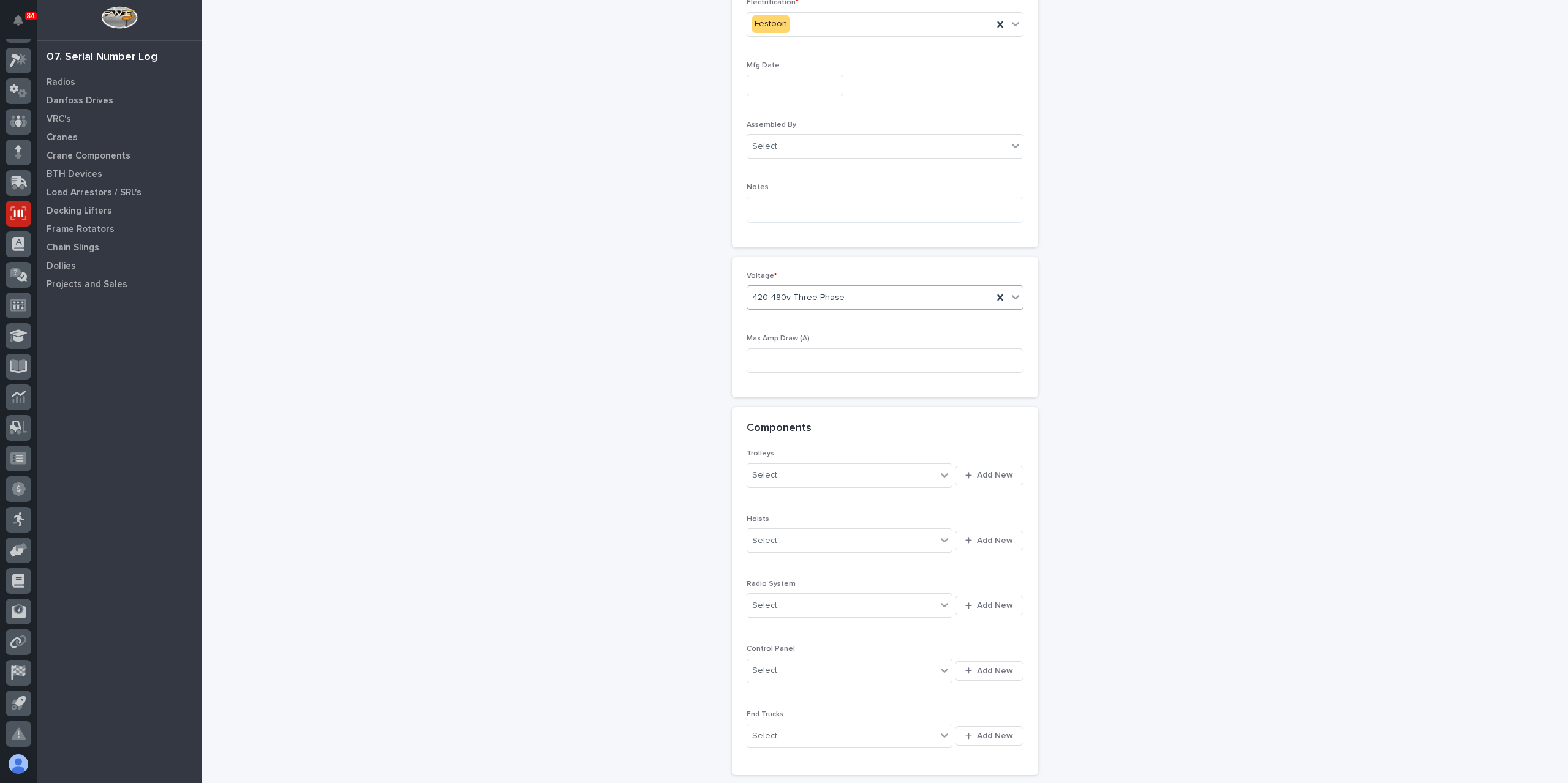
scroll to position [680, 0]
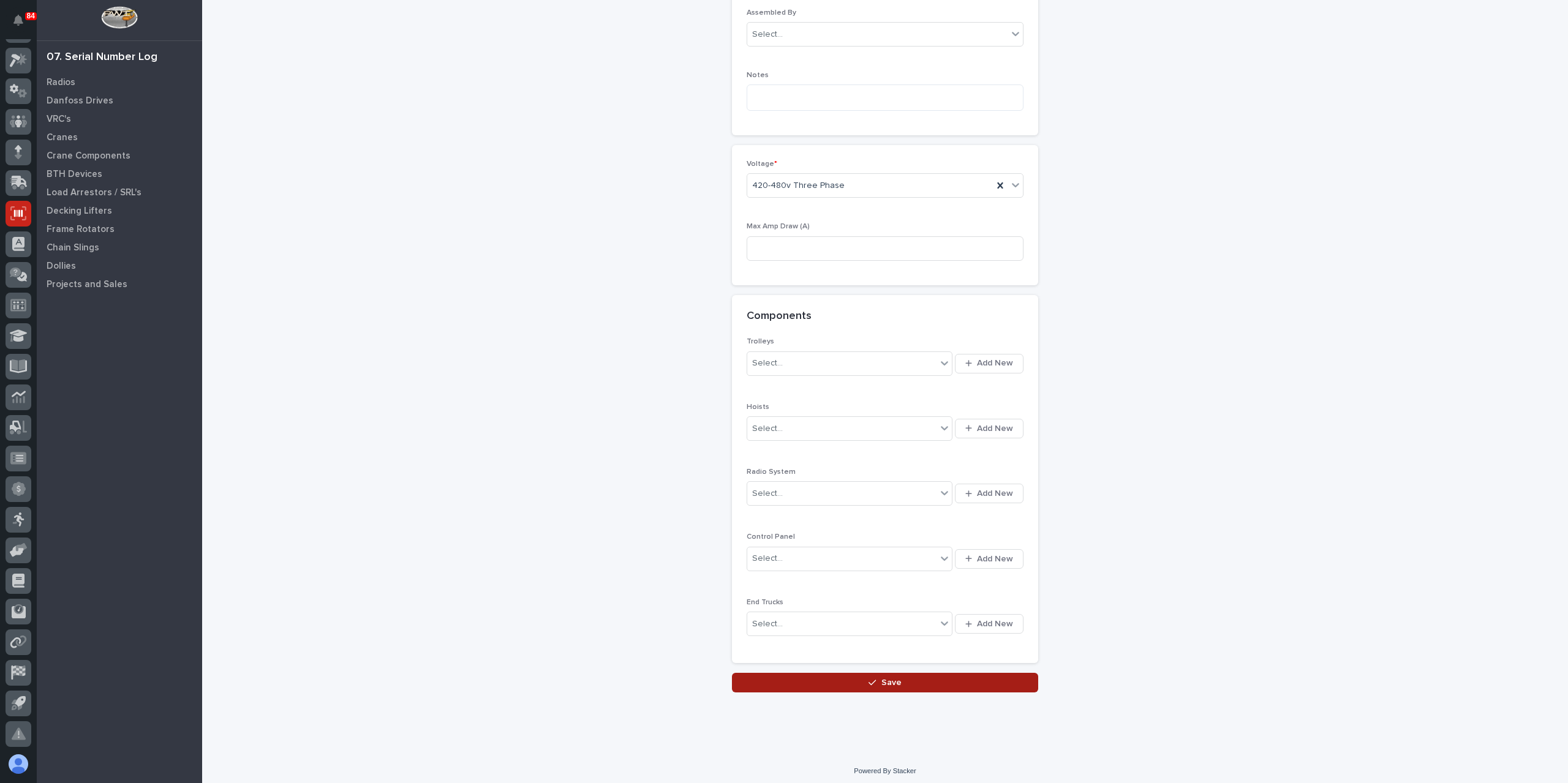
click at [805, 683] on button "Save" at bounding box center [885, 683] width 307 height 20
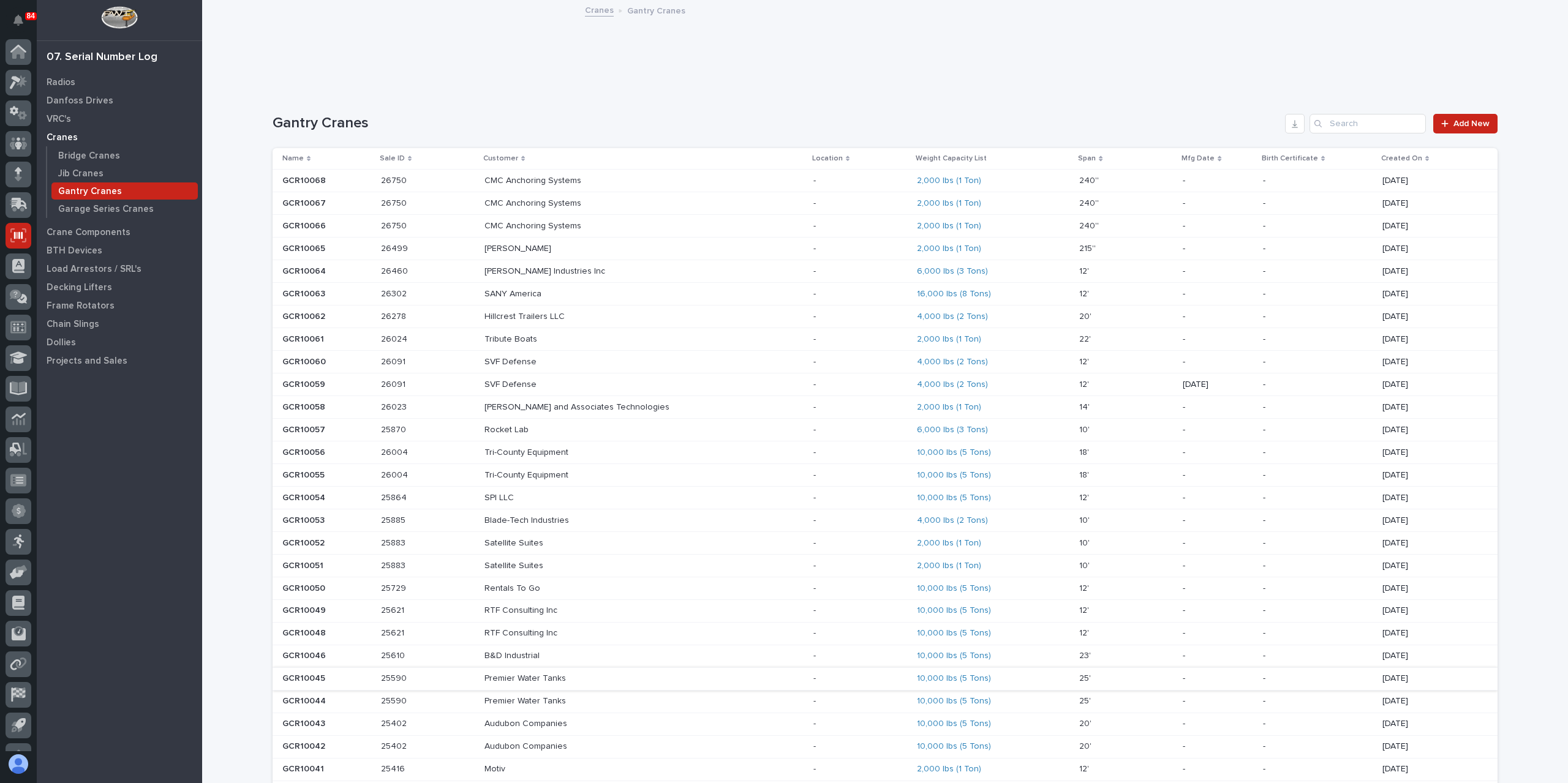
scroll to position [22, 0]
